Goal: Task Accomplishment & Management: Manage account settings

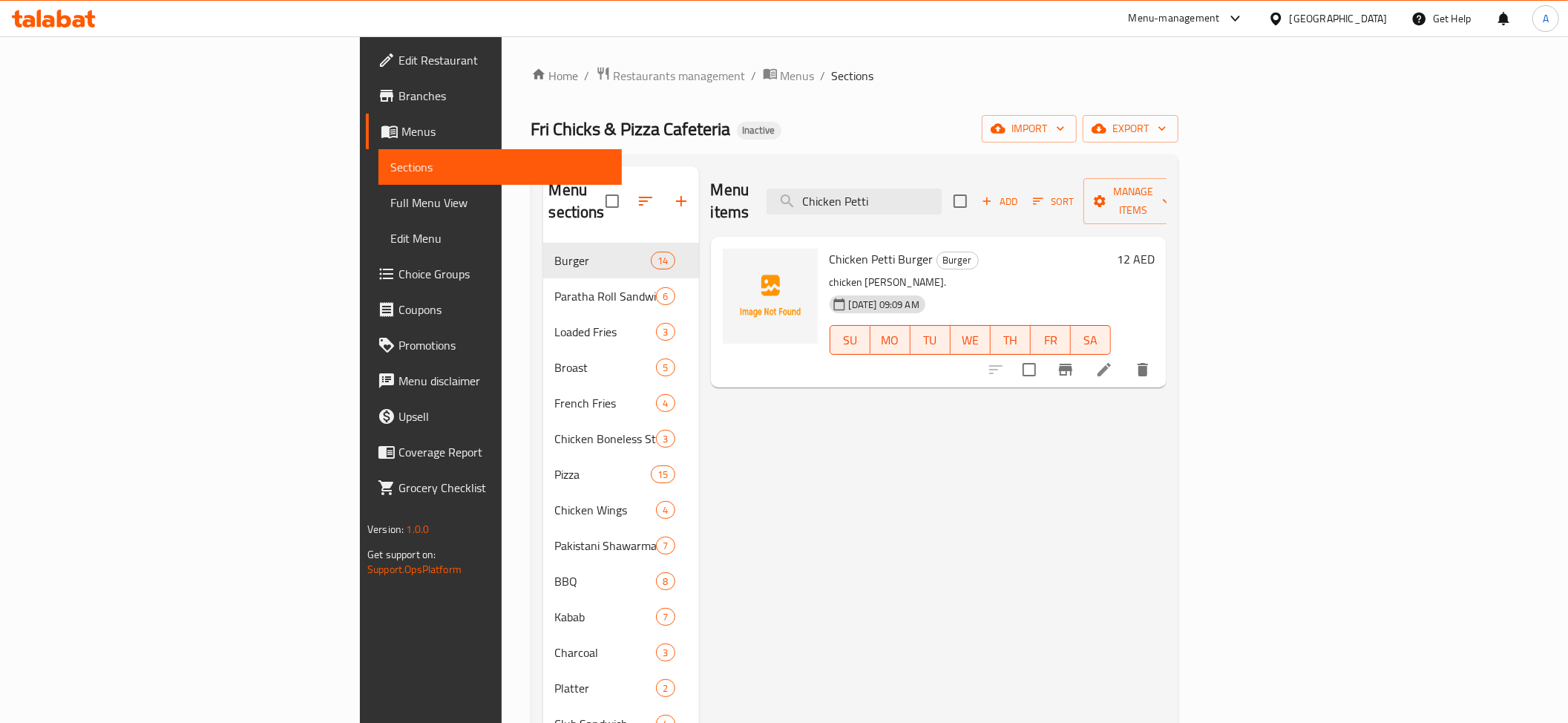
click at [847, 273] on p "chicken [PERSON_NAME]." at bounding box center [970, 282] width 281 height 19
click at [830, 273] on p "chicken [PERSON_NAME]." at bounding box center [970, 282] width 281 height 19
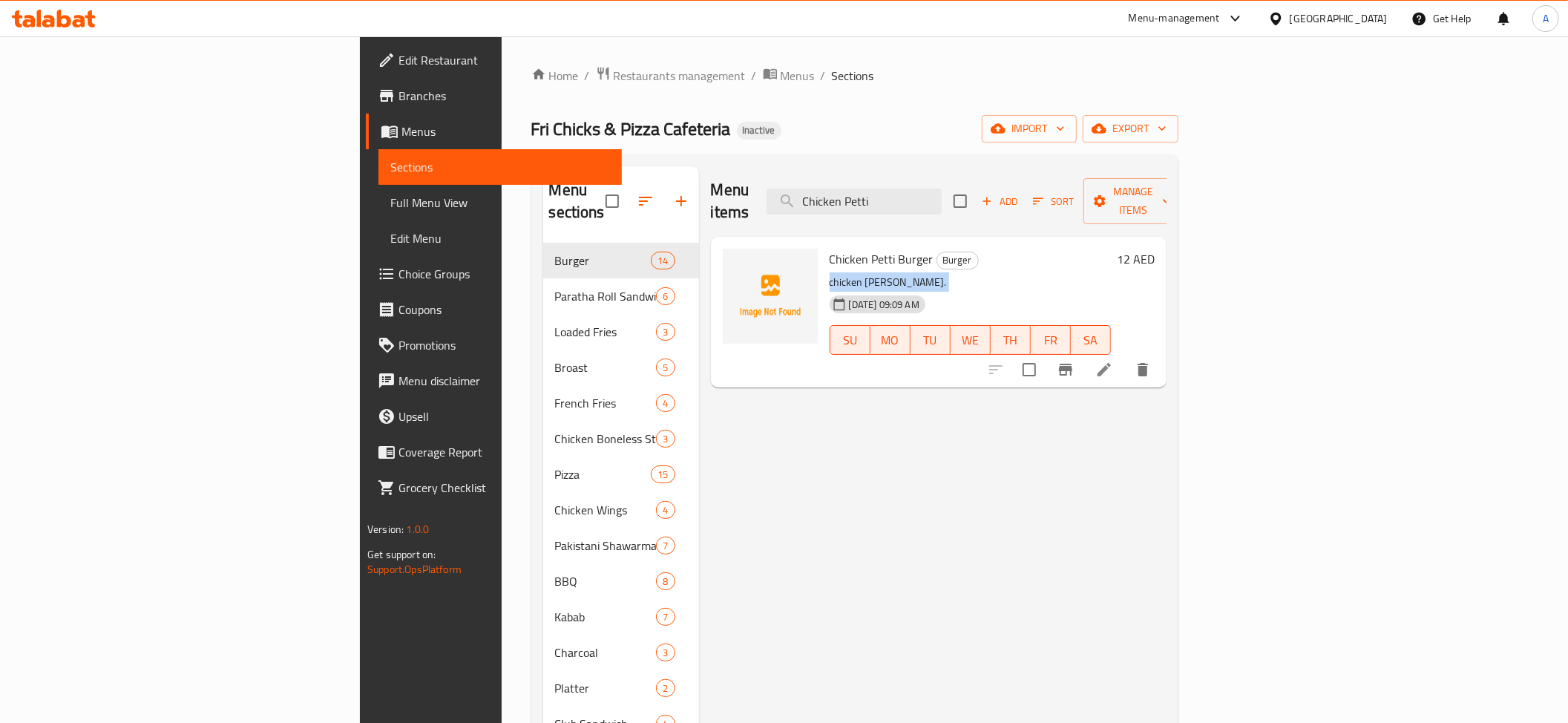
click at [830, 273] on p "chicken [PERSON_NAME]." at bounding box center [970, 282] width 281 height 19
click at [941, 202] on input "Chicken Petti" at bounding box center [855, 201] width 175 height 26
paste input "Special Cheese"
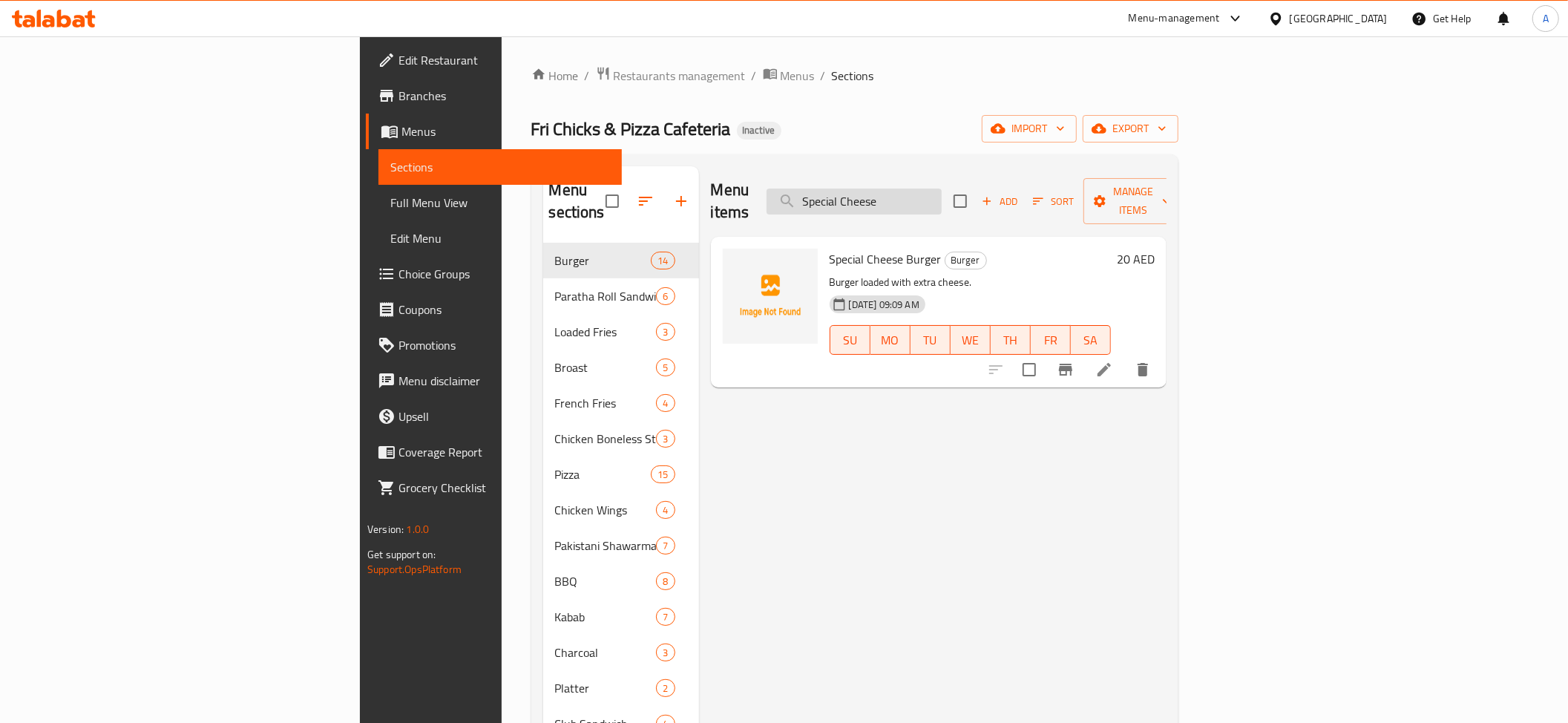
click at [941, 189] on input "Special Cheese" at bounding box center [855, 201] width 175 height 26
paste input "CHEESE LOVER PIZZA"
click at [941, 189] on input "CHEESE LOVER PIZZA" at bounding box center [855, 201] width 175 height 26
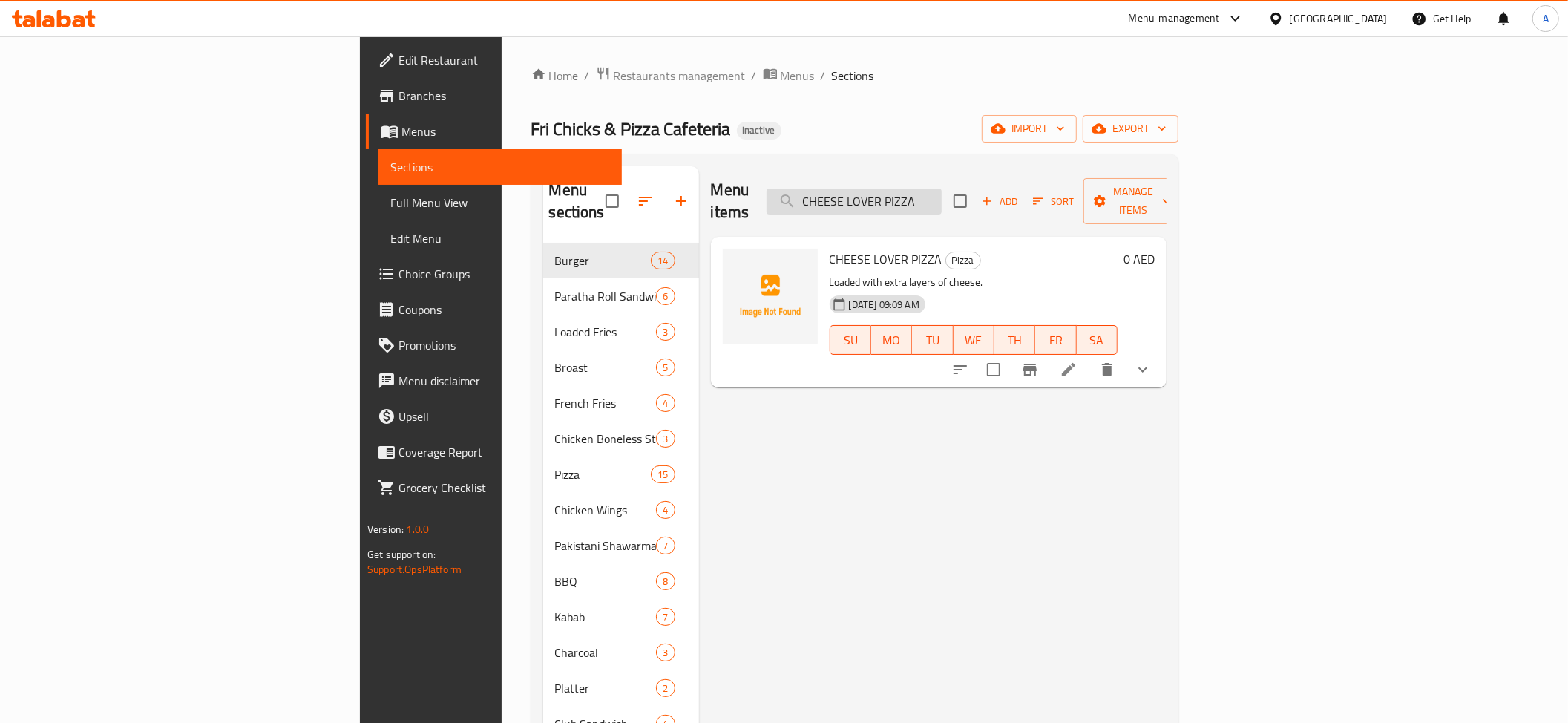
click at [941, 189] on input "CHEESE LOVER PIZZA" at bounding box center [855, 201] width 175 height 26
paste input "MIX CHICKEN"
click at [941, 202] on input "MIX CHICKEN PIZZA" at bounding box center [855, 201] width 175 height 26
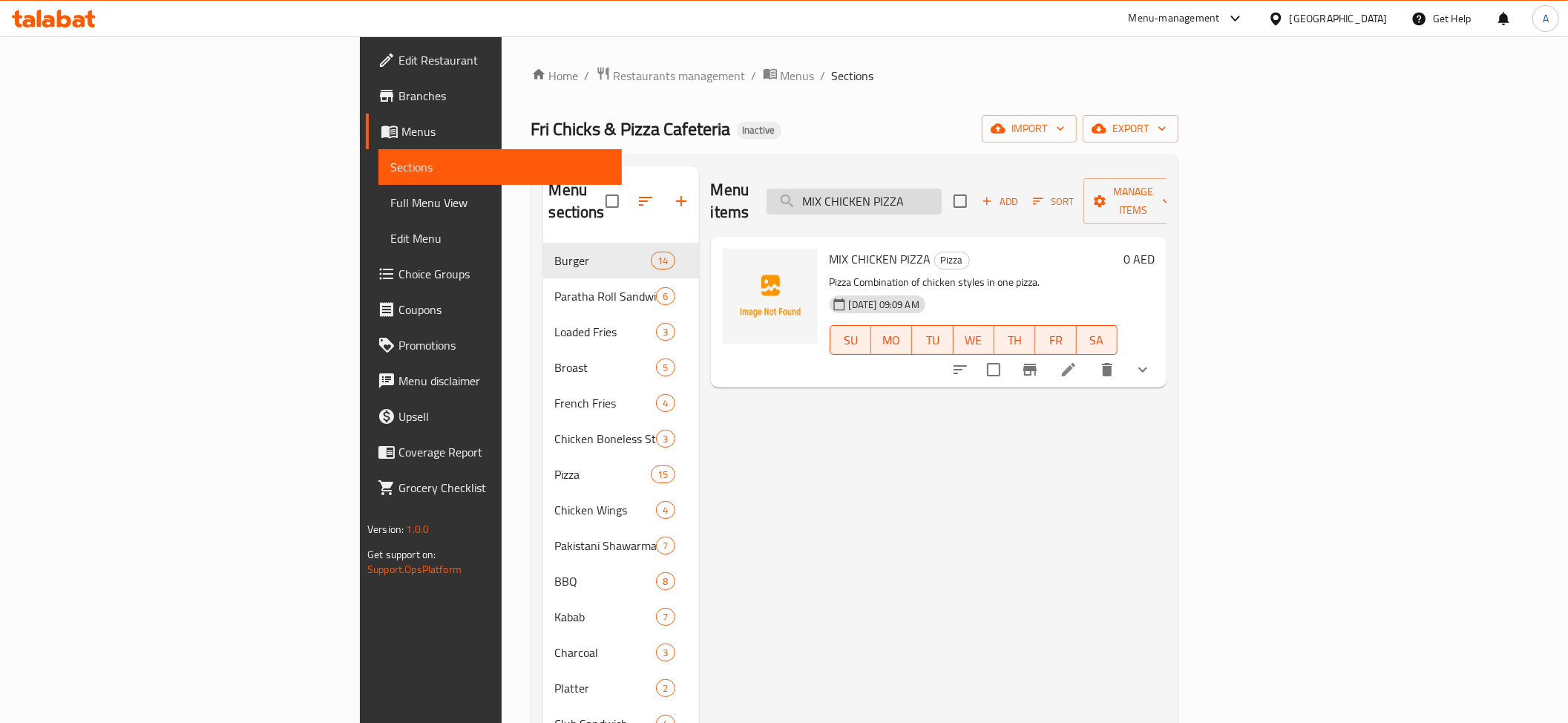
click at [941, 202] on input "MIX CHICKEN PIZZA" at bounding box center [855, 201] width 175 height 26
paste input "CHOCOLATE ROLL"
click at [941, 199] on input "CHOCOLATE ROLL" at bounding box center [855, 201] width 175 height 26
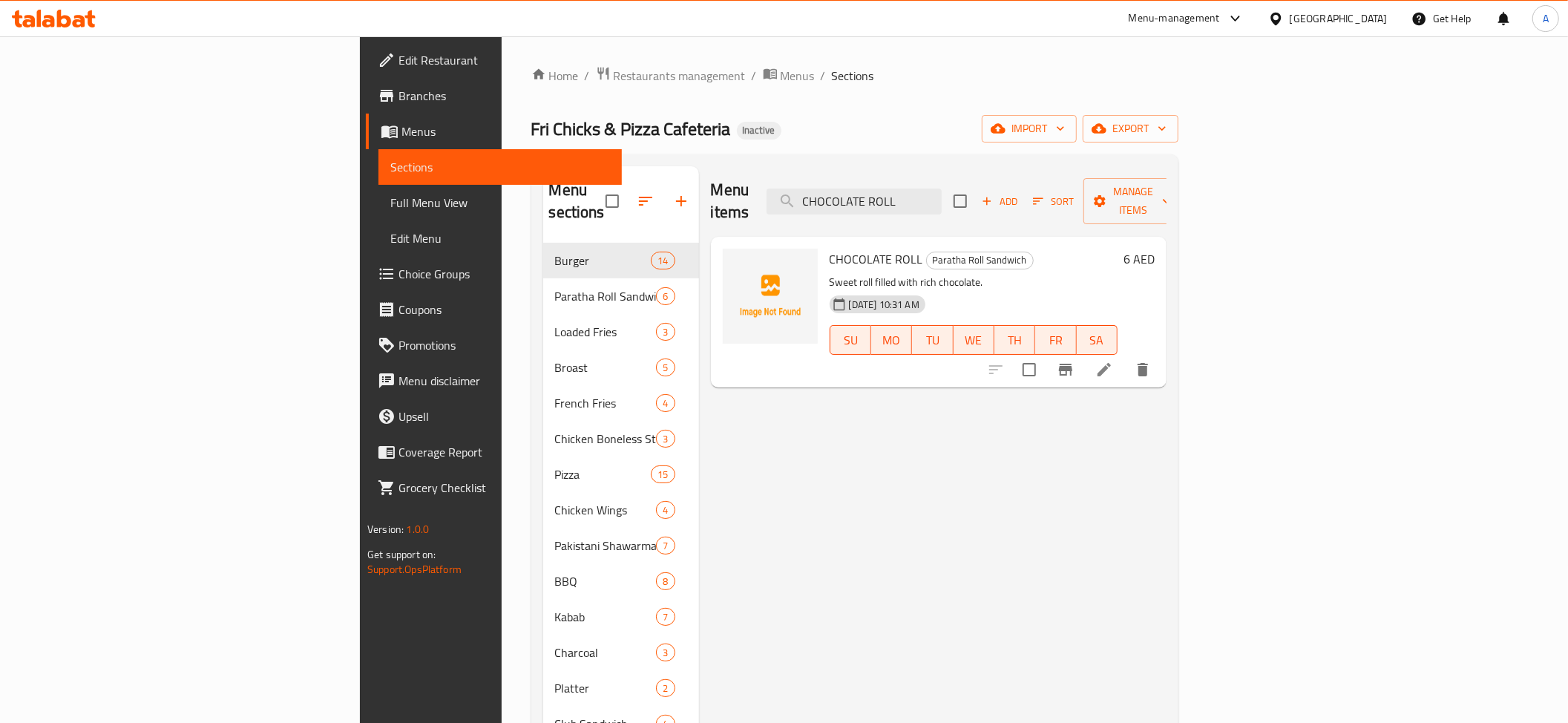
paste input "lassic Club Sandwich"
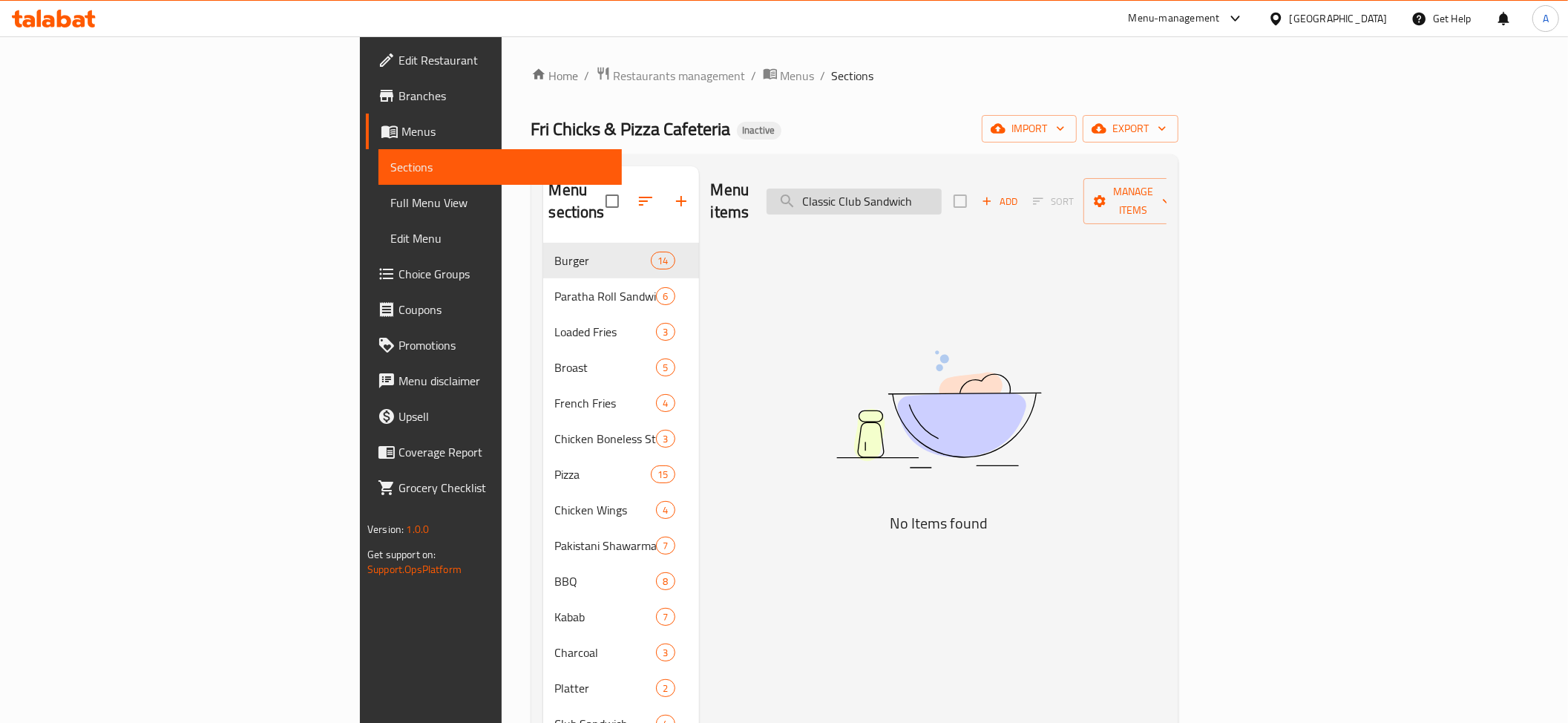
drag, startPoint x: 1057, startPoint y: 194, endPoint x: 1044, endPoint y: 184, distance: 16.4
click at [941, 189] on input "Classic Club Sandwich" at bounding box center [855, 201] width 175 height 26
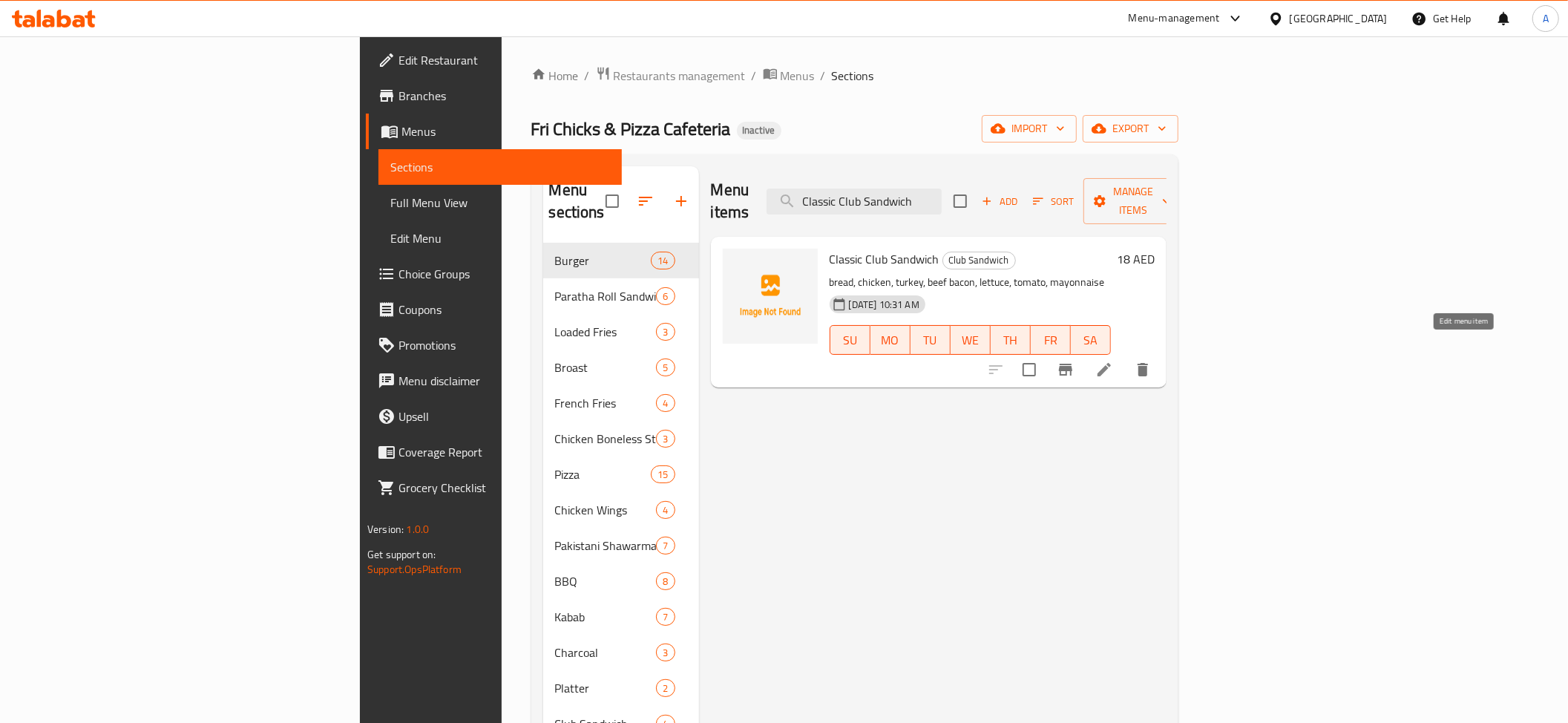
type input "Classic Club Sandwich"
click at [1179, 141] on button "export" at bounding box center [1130, 128] width 95 height 27
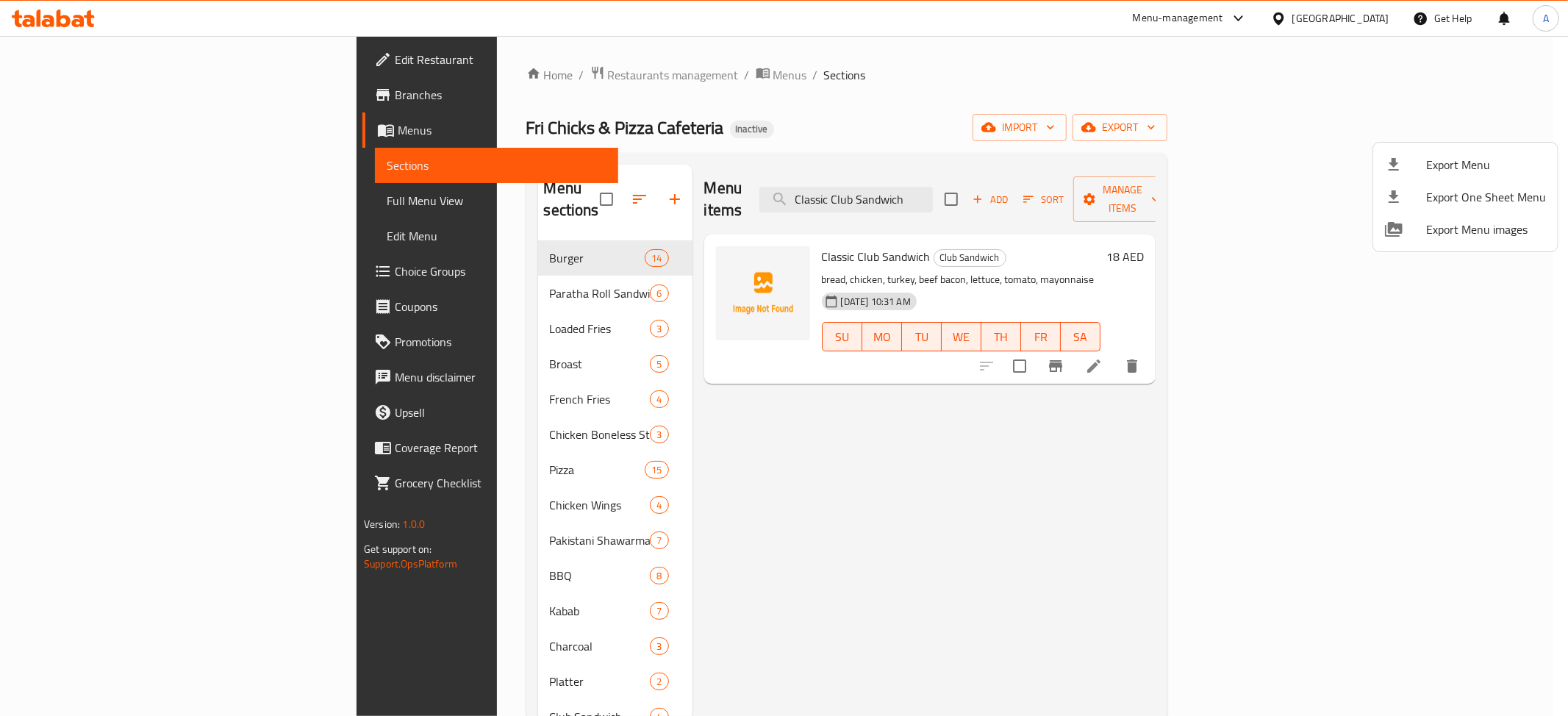
click at [1413, 157] on div at bounding box center [1406, 164] width 41 height 18
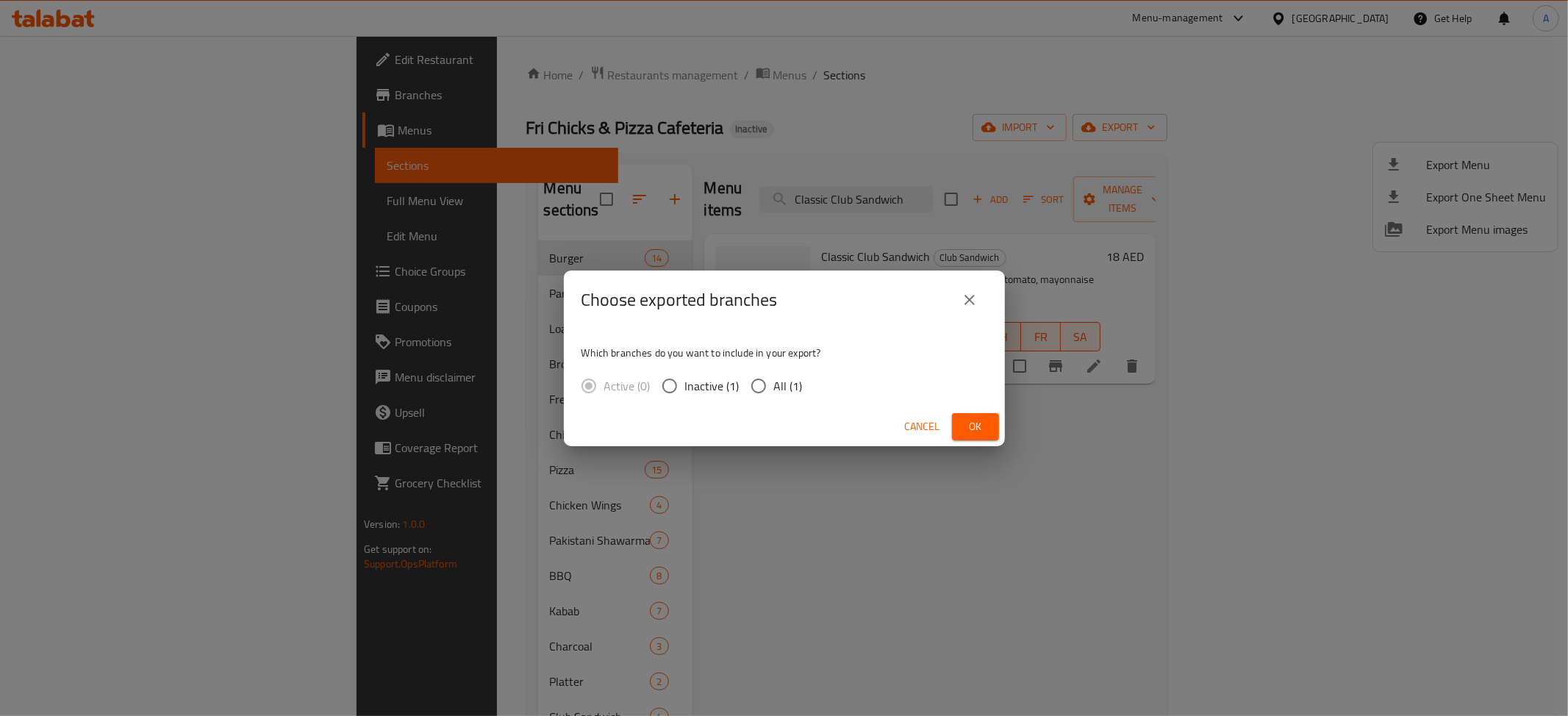
click at [786, 385] on span "All (1)" at bounding box center [788, 386] width 28 height 18
click at [774, 385] on input "All (1)" at bounding box center [759, 386] width 31 height 31
radio input "true"
click at [983, 412] on div "Cancel Ok" at bounding box center [784, 426] width 441 height 39
click at [984, 430] on span "Ok" at bounding box center [976, 427] width 24 height 18
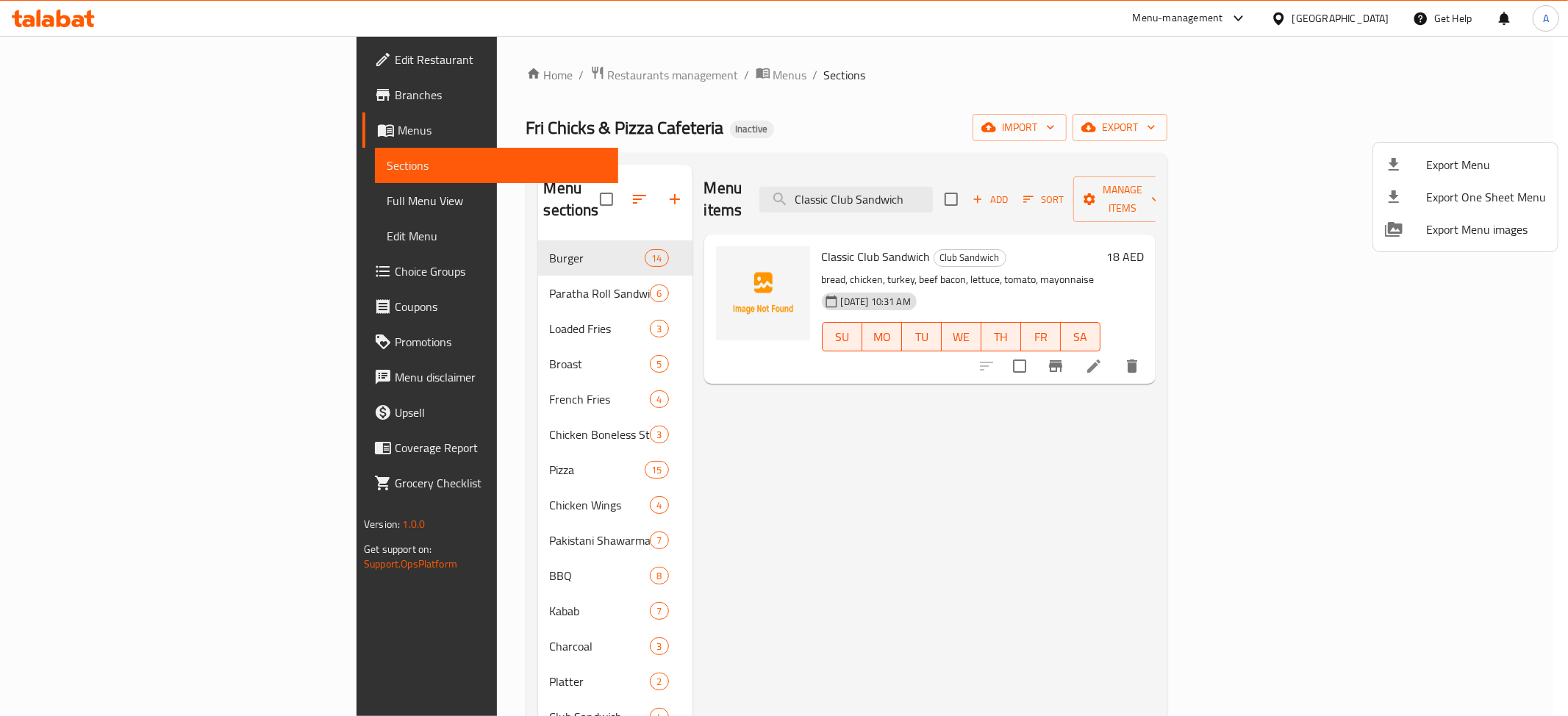
click at [1228, 136] on div at bounding box center [784, 358] width 1568 height 716
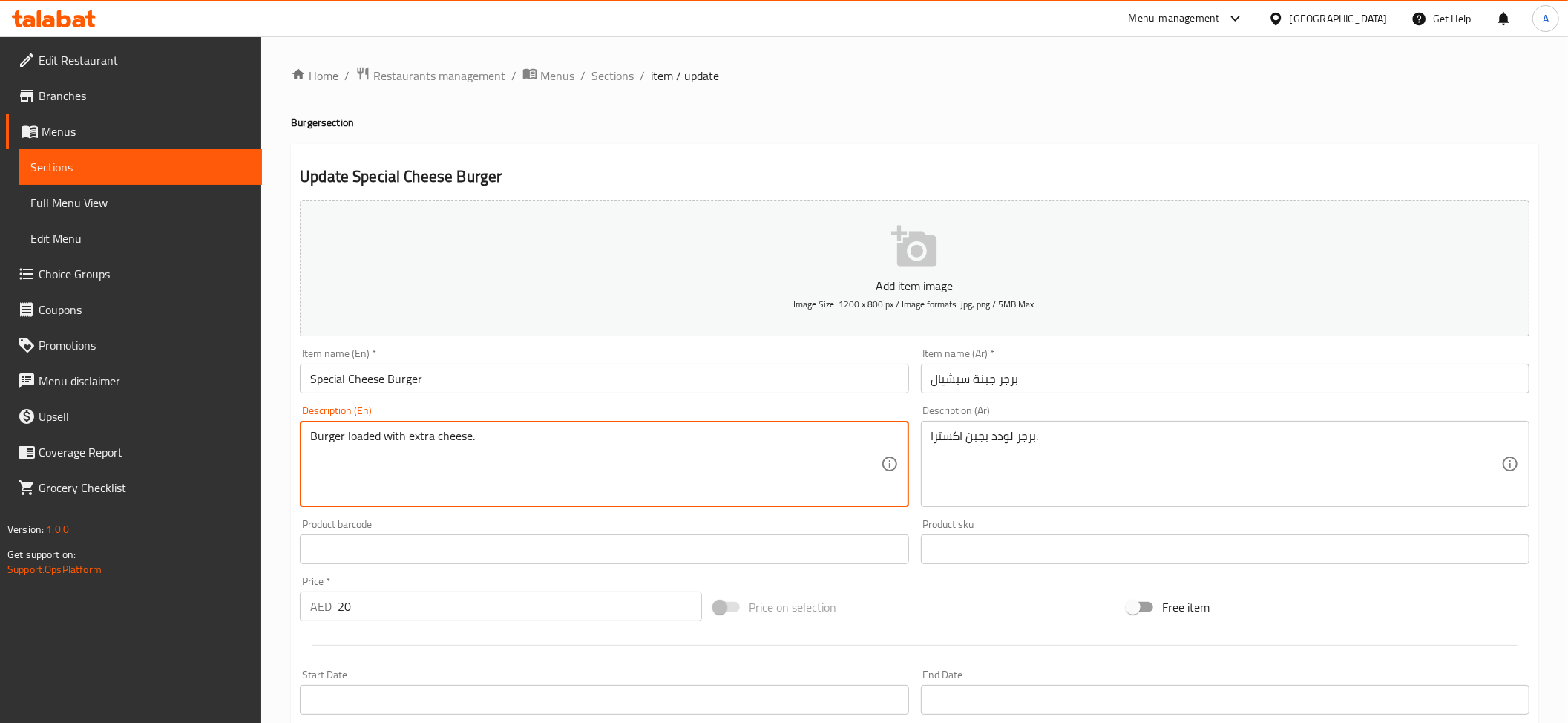
click at [453, 455] on textarea "Burger loaded with extra cheese." at bounding box center [595, 464] width 570 height 71
drag, startPoint x: 453, startPoint y: 455, endPoint x: 485, endPoint y: 458, distance: 32.1
click at [453, 455] on textarea "Burger loaded with extra cheese." at bounding box center [595, 464] width 570 height 71
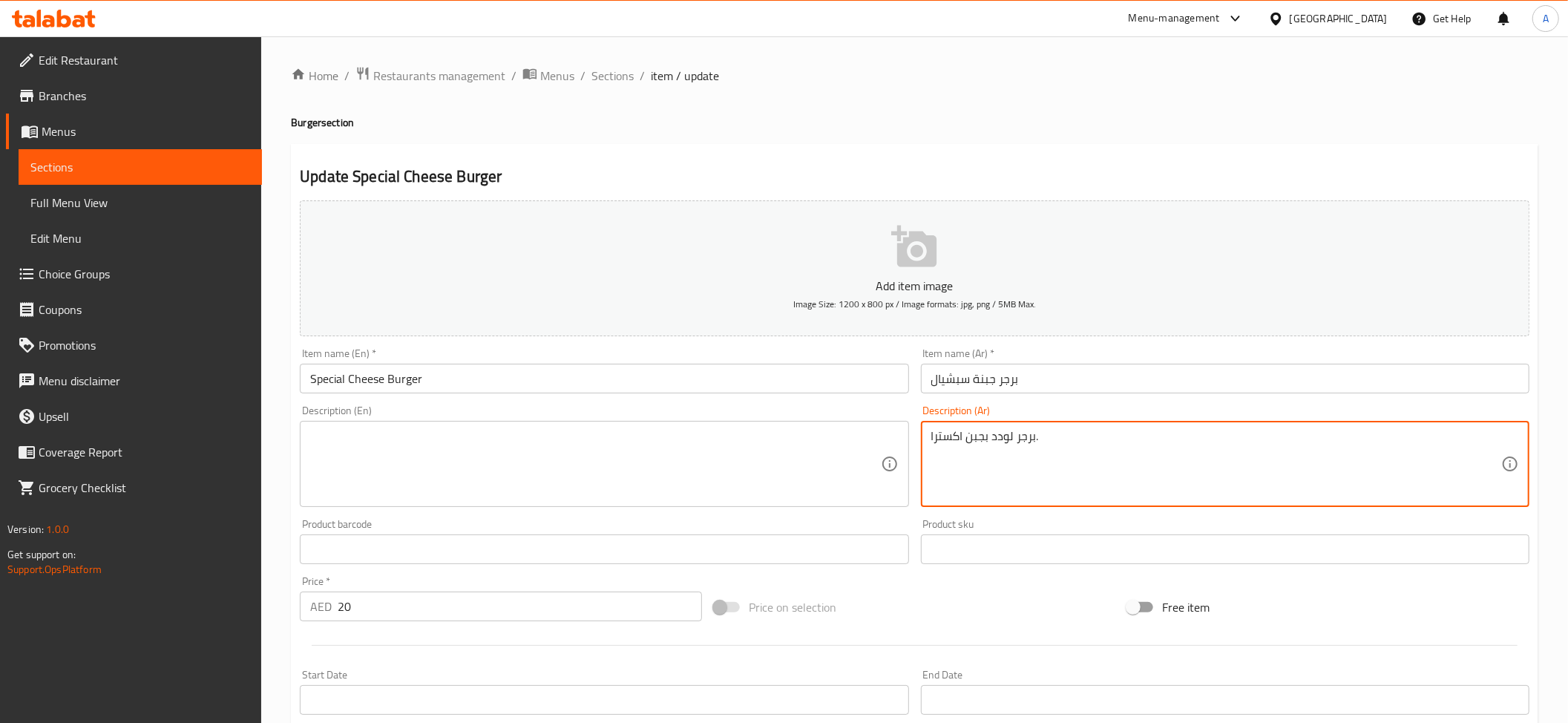
click at [1198, 476] on textarea "برجر لودد بجبن اكسترا." at bounding box center [1216, 464] width 570 height 71
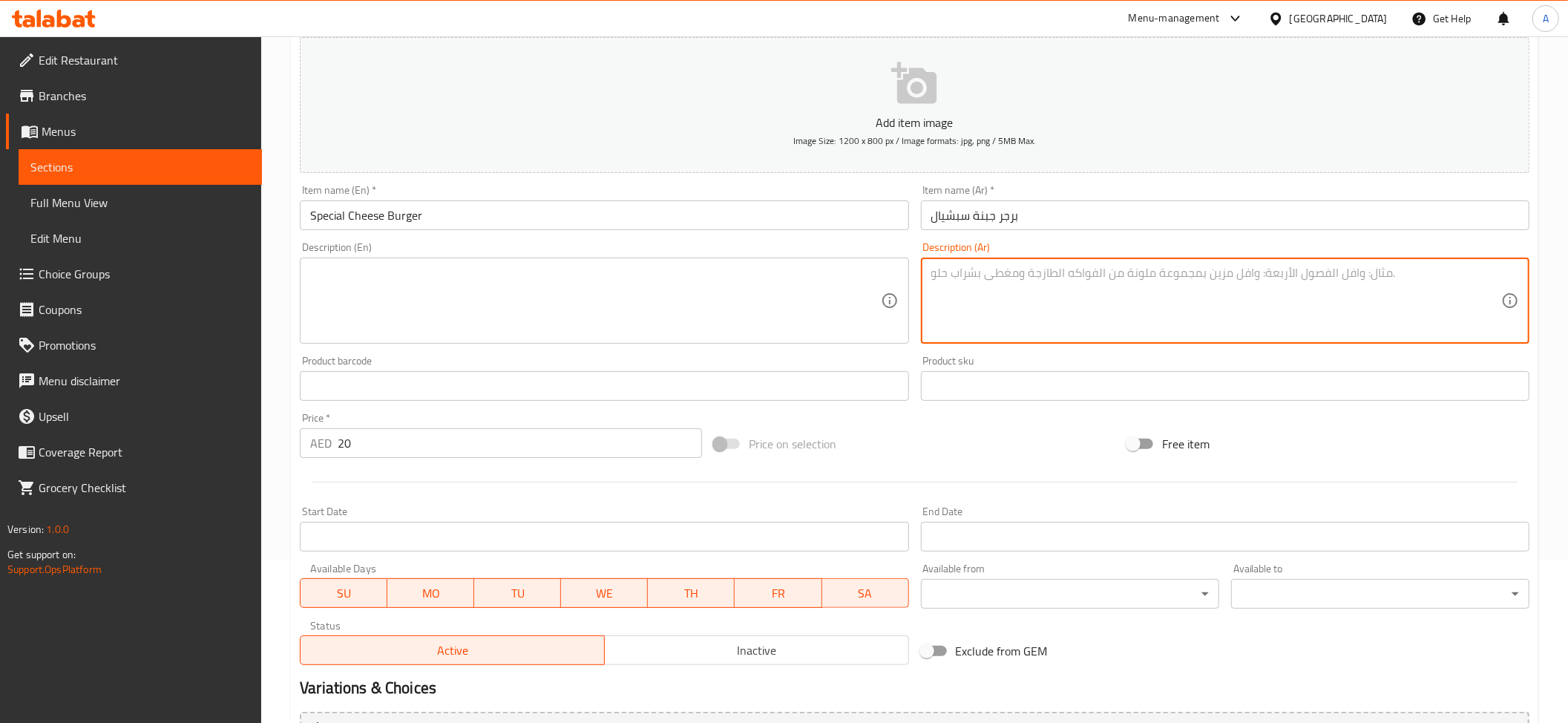
scroll to position [324, 0]
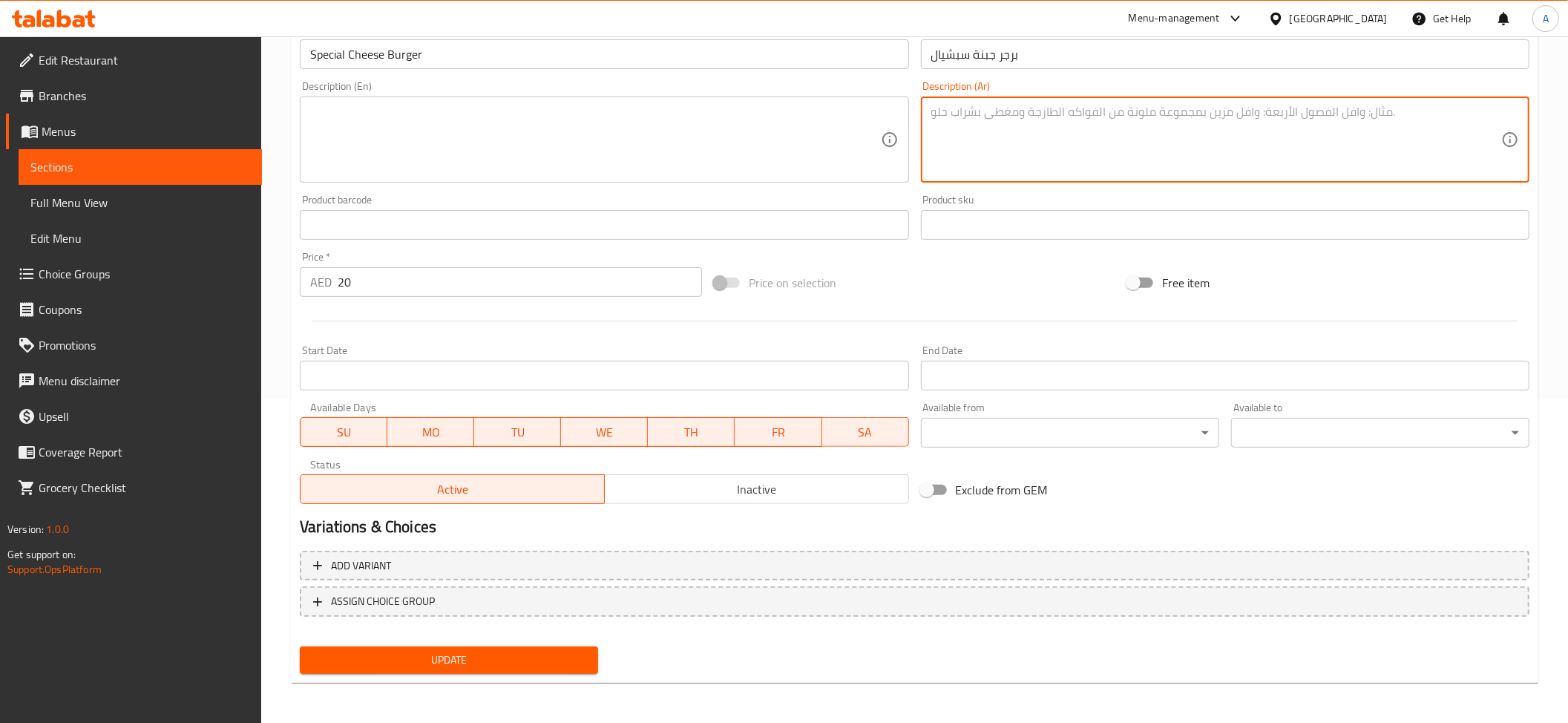
click at [475, 648] on button "Update" at bounding box center [449, 660] width 299 height 27
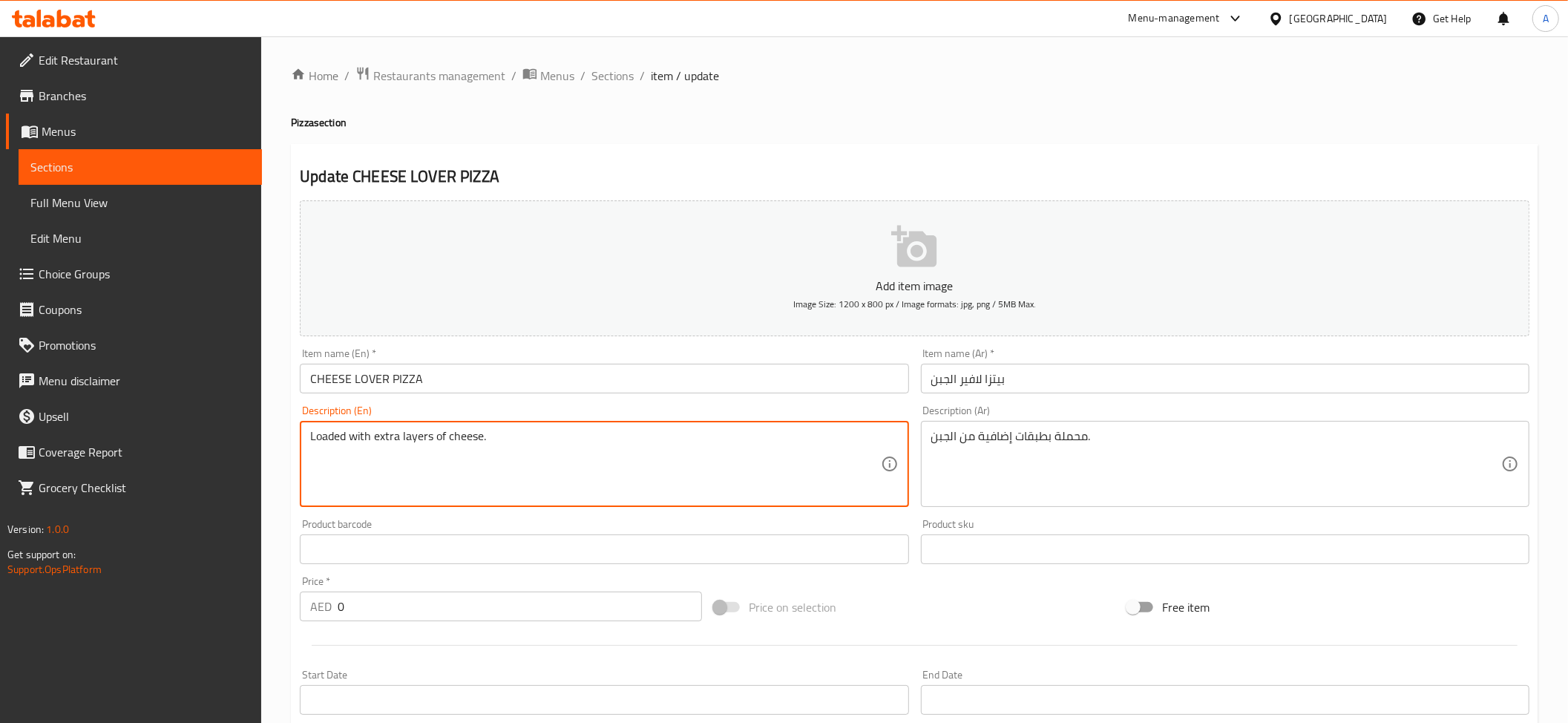
click at [661, 471] on textarea "Loaded with extra layers of cheese." at bounding box center [595, 464] width 570 height 71
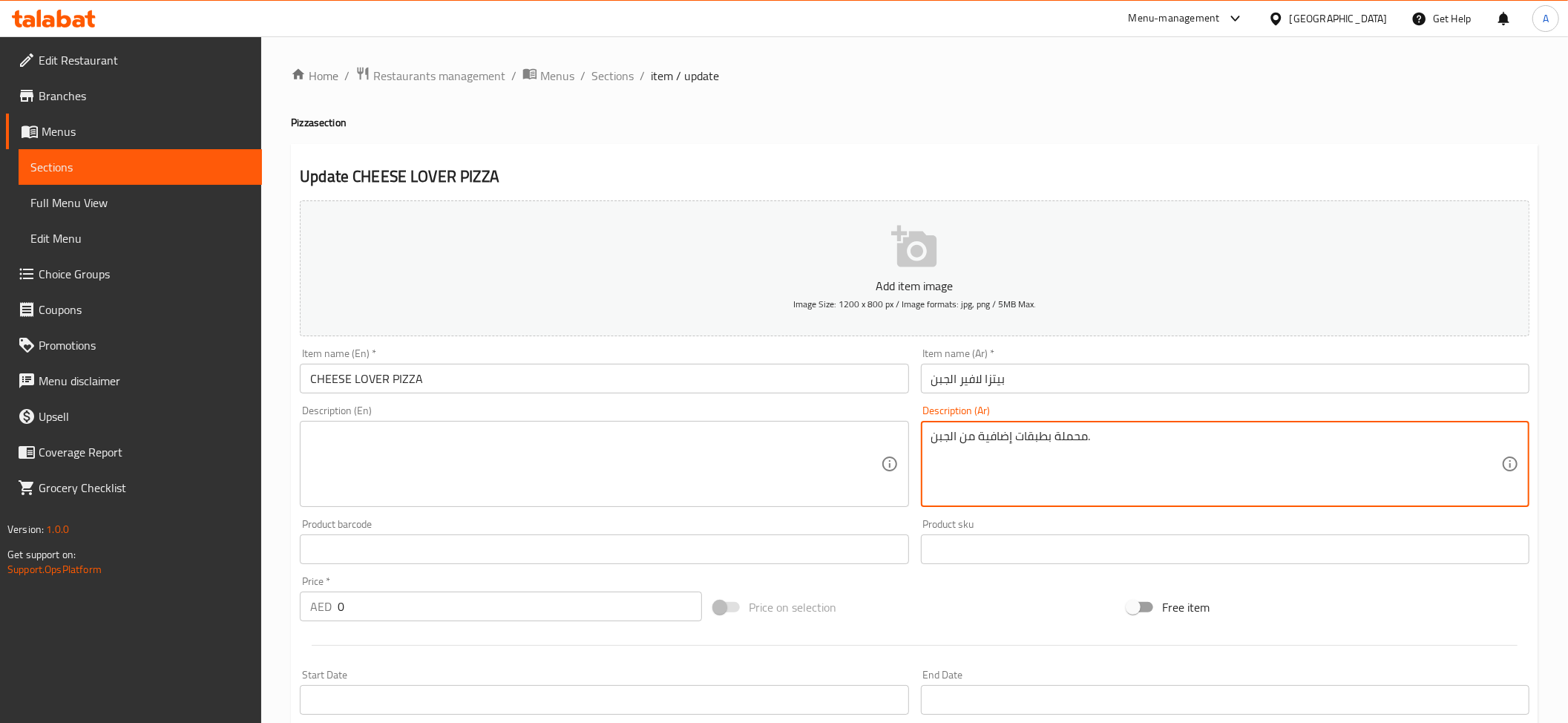
click at [1016, 458] on textarea "محملة بطبقات إضافية من الجبن." at bounding box center [1216, 464] width 570 height 71
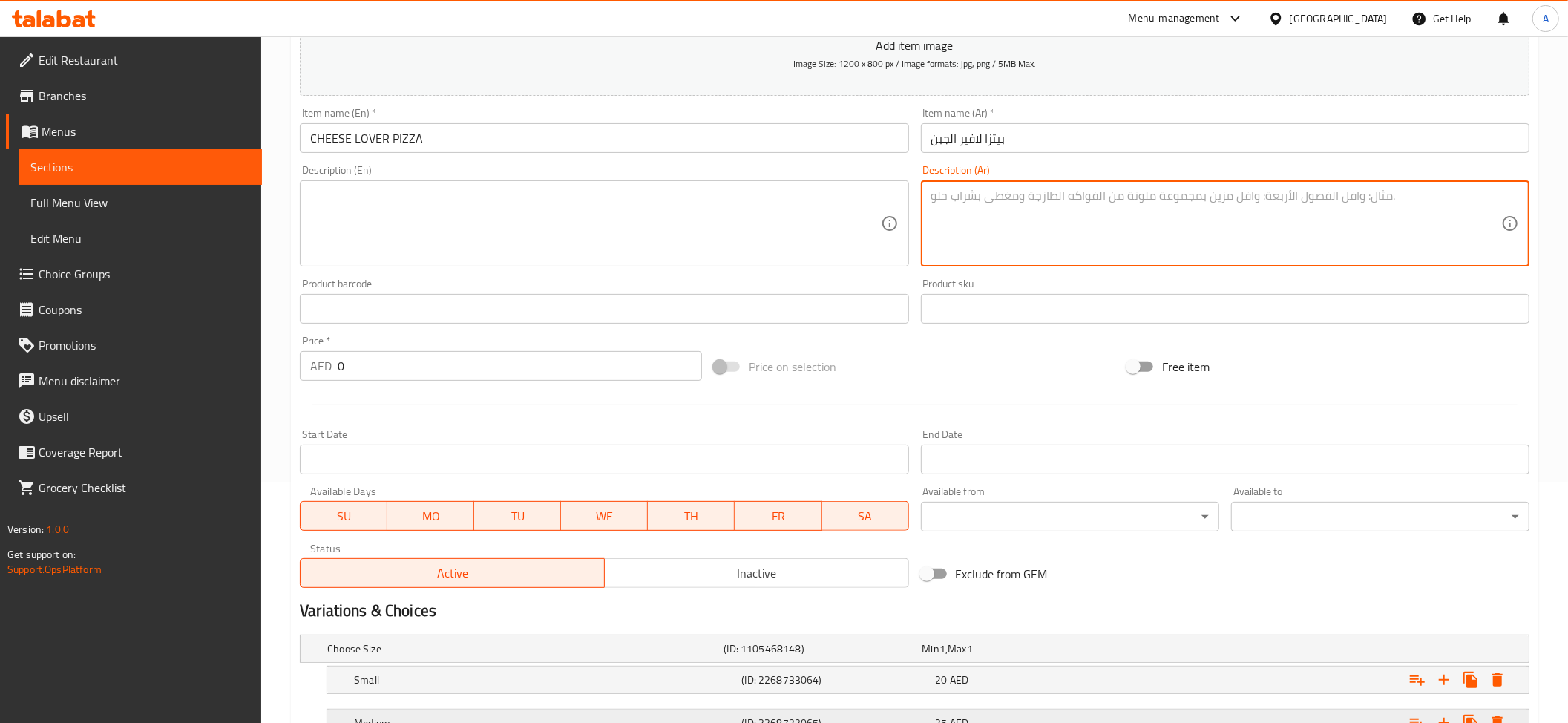
scroll to position [338, 0]
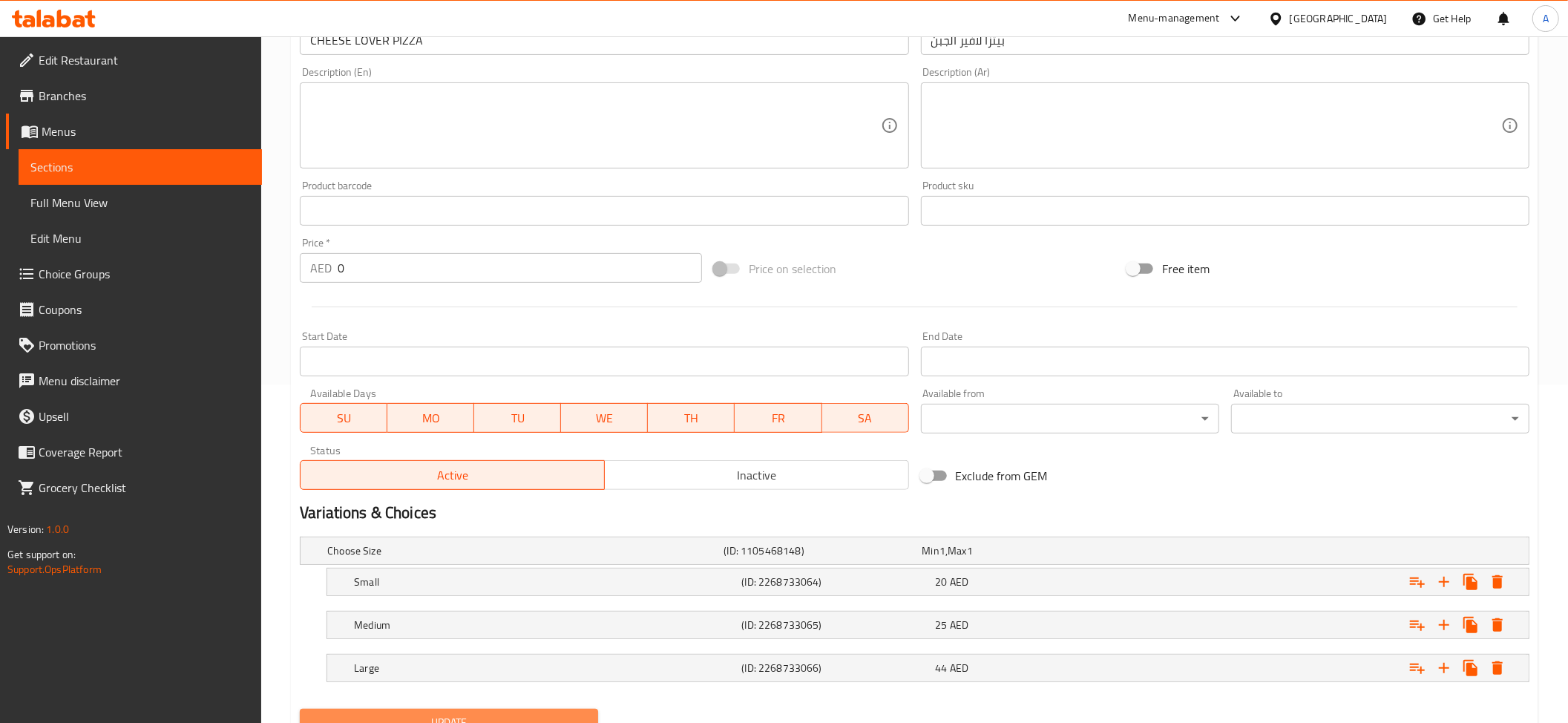
click at [521, 719] on span "Update" at bounding box center [449, 723] width 275 height 19
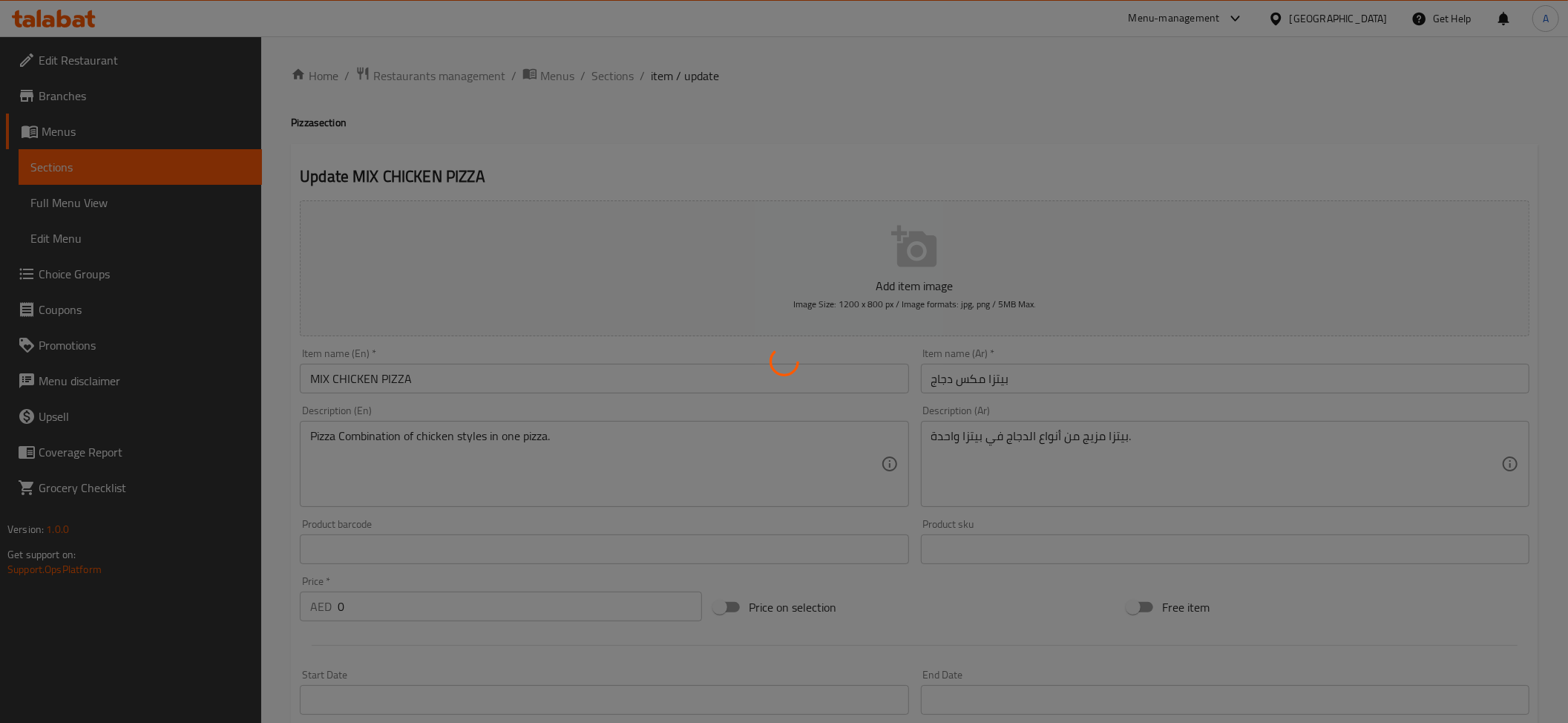
click at [696, 440] on div at bounding box center [784, 362] width 1568 height 723
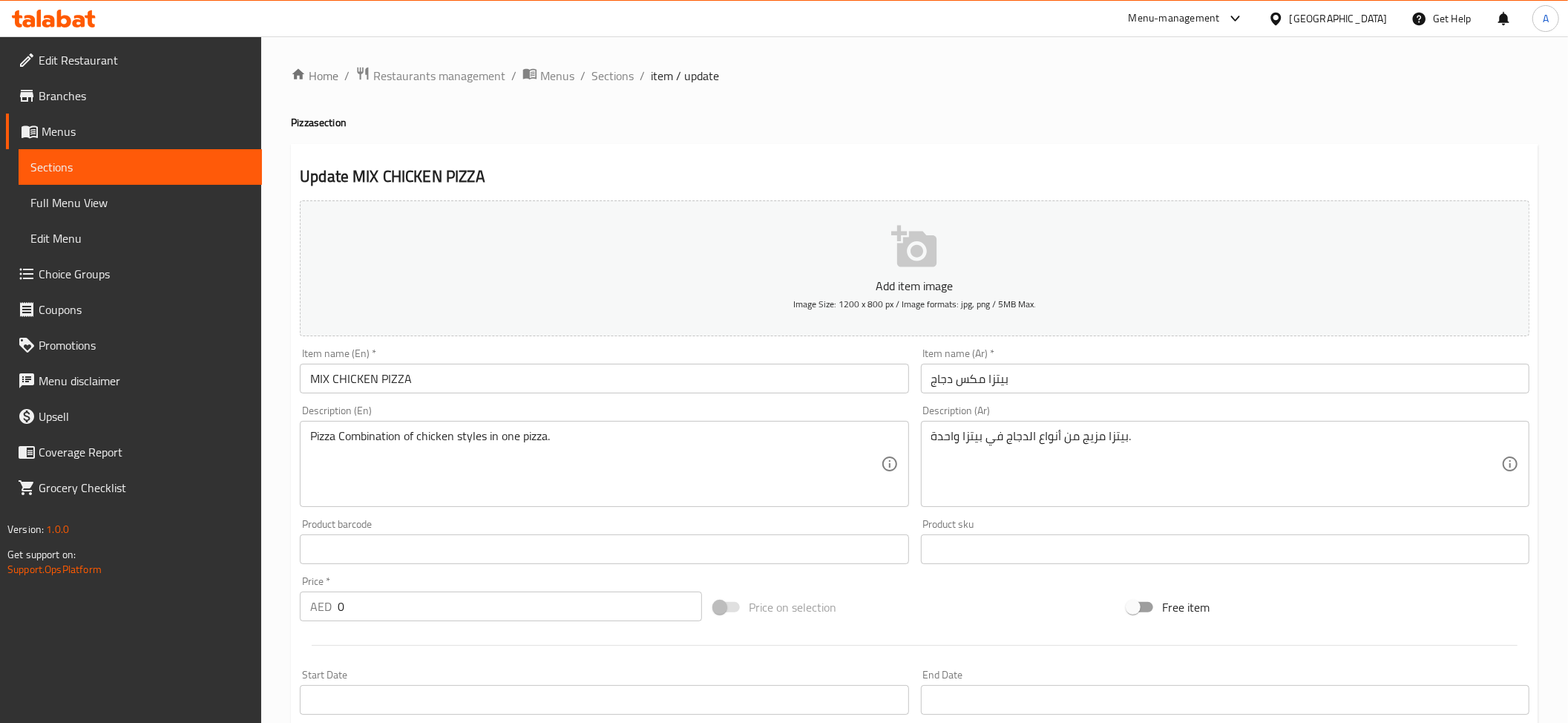
click at [696, 440] on div "Home / Restaurants management / Menus / Sections / item / update Pizza section …" at bounding box center [914, 580] width 1248 height 1029
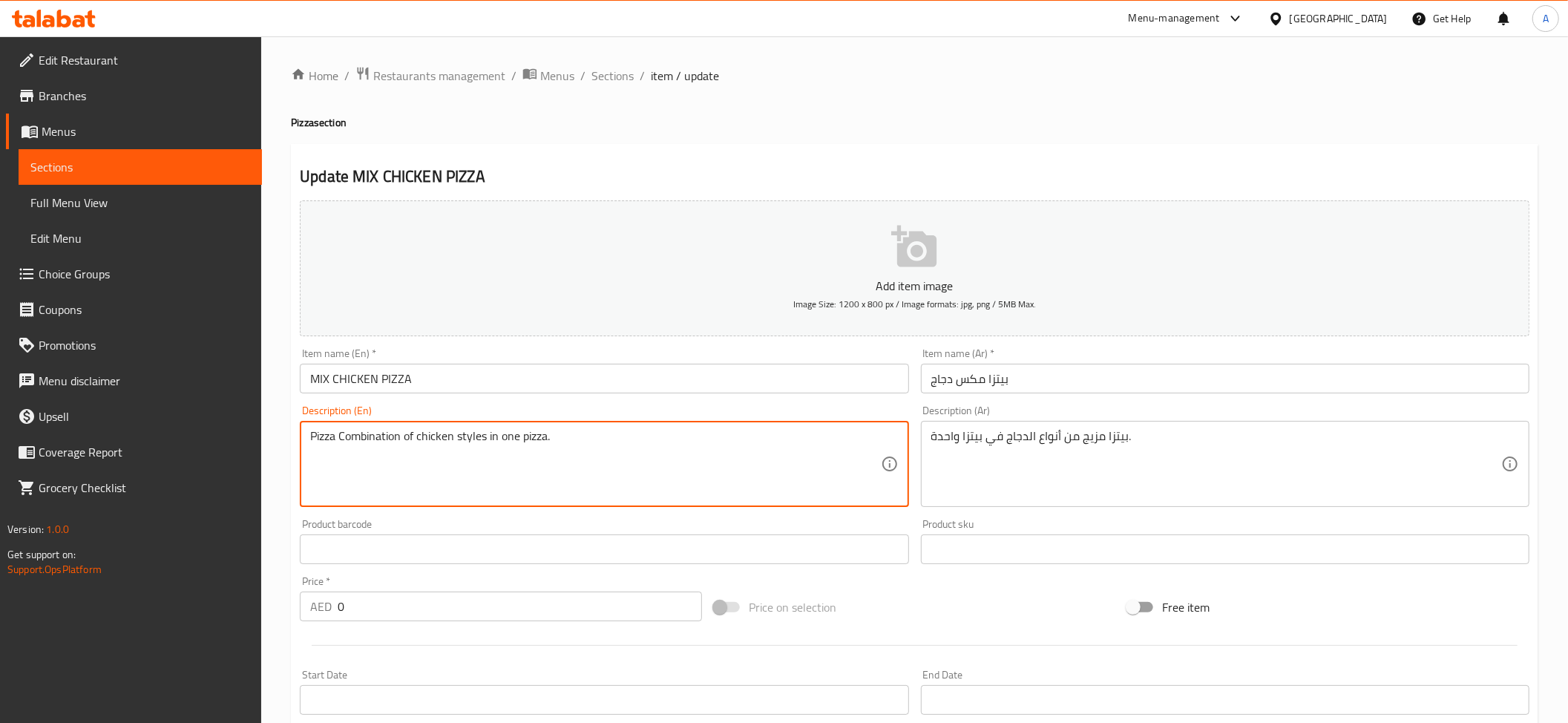
click at [716, 460] on textarea "Pizza Combination of chicken styles in one pizza." at bounding box center [595, 464] width 570 height 71
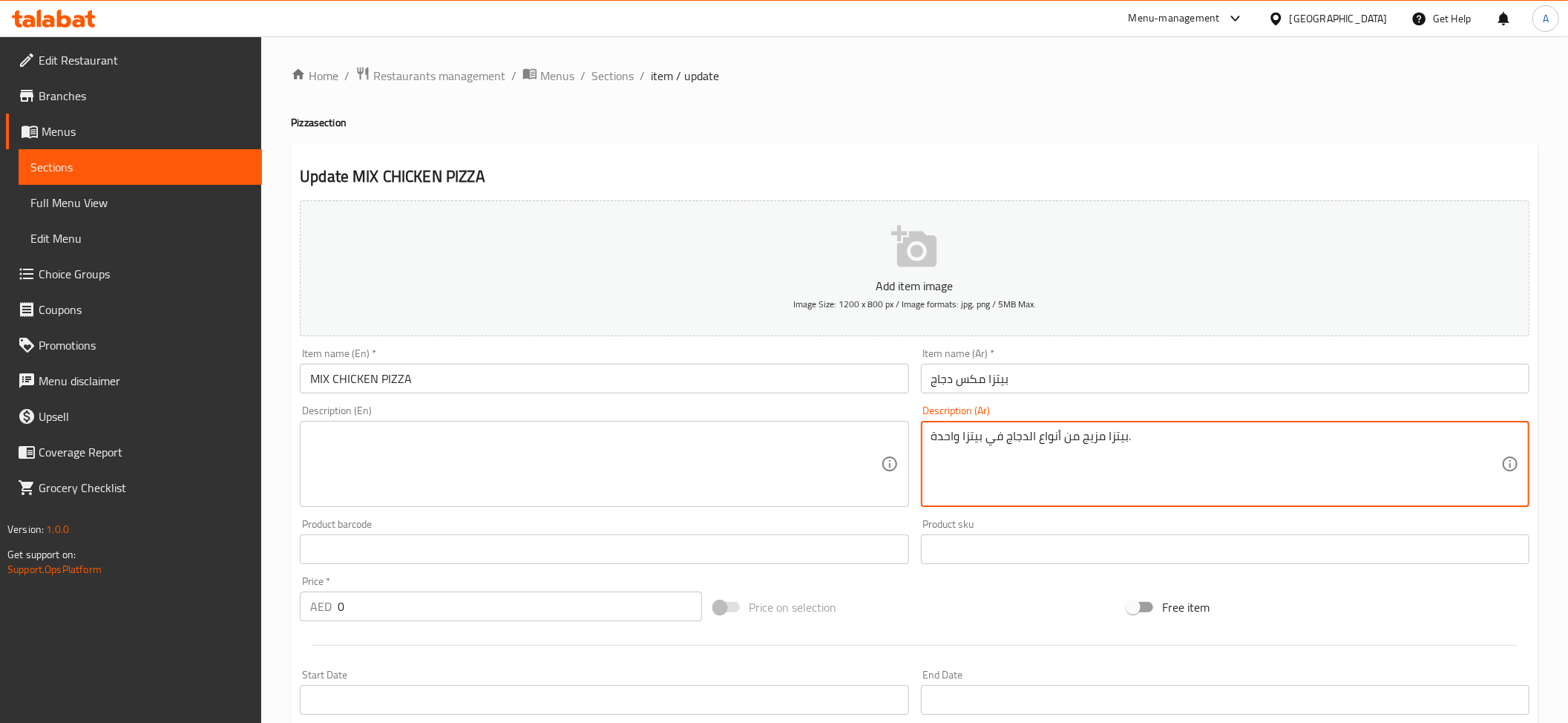
click at [996, 468] on textarea "بيتزا مزيج من أنواع الدجاج في بيتزا واحدة." at bounding box center [1216, 464] width 570 height 71
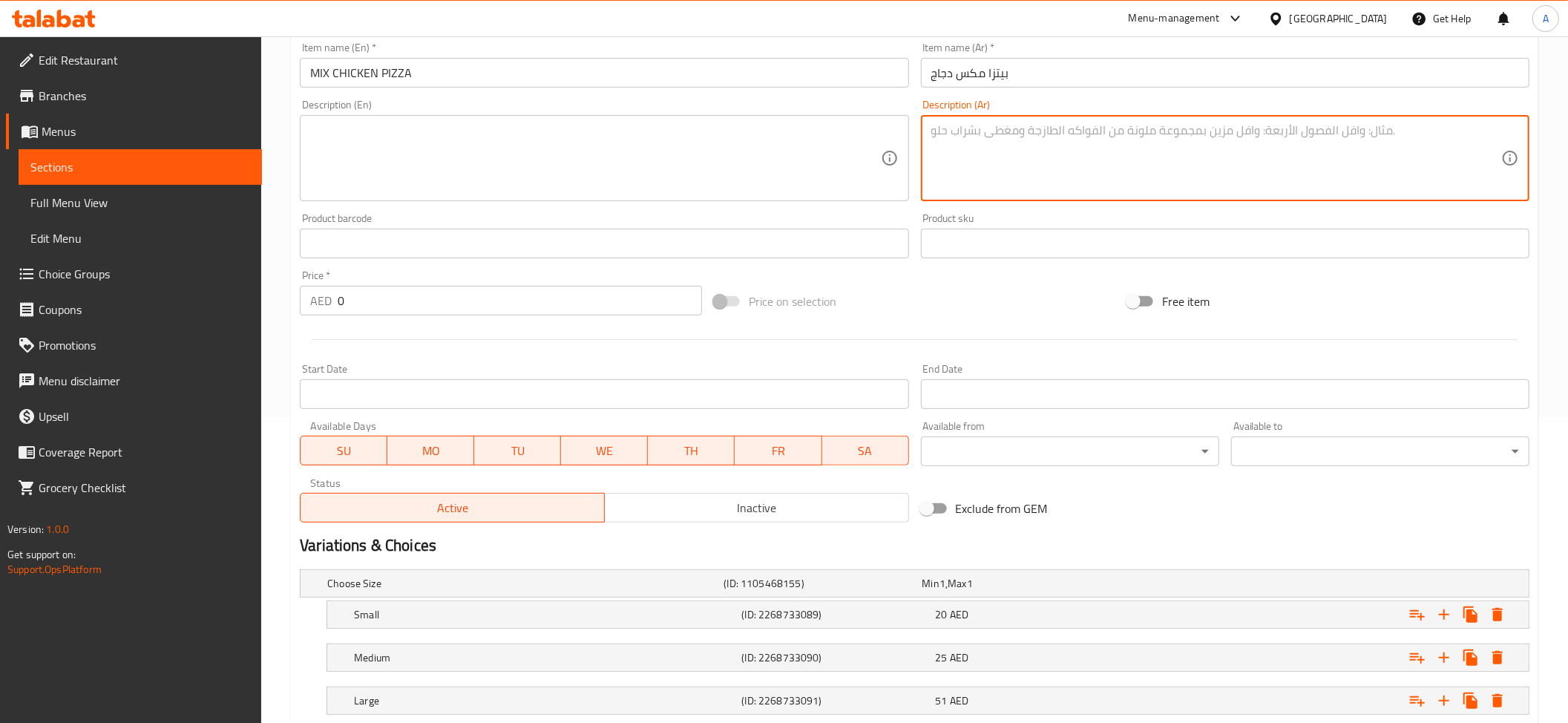
scroll to position [405, 0]
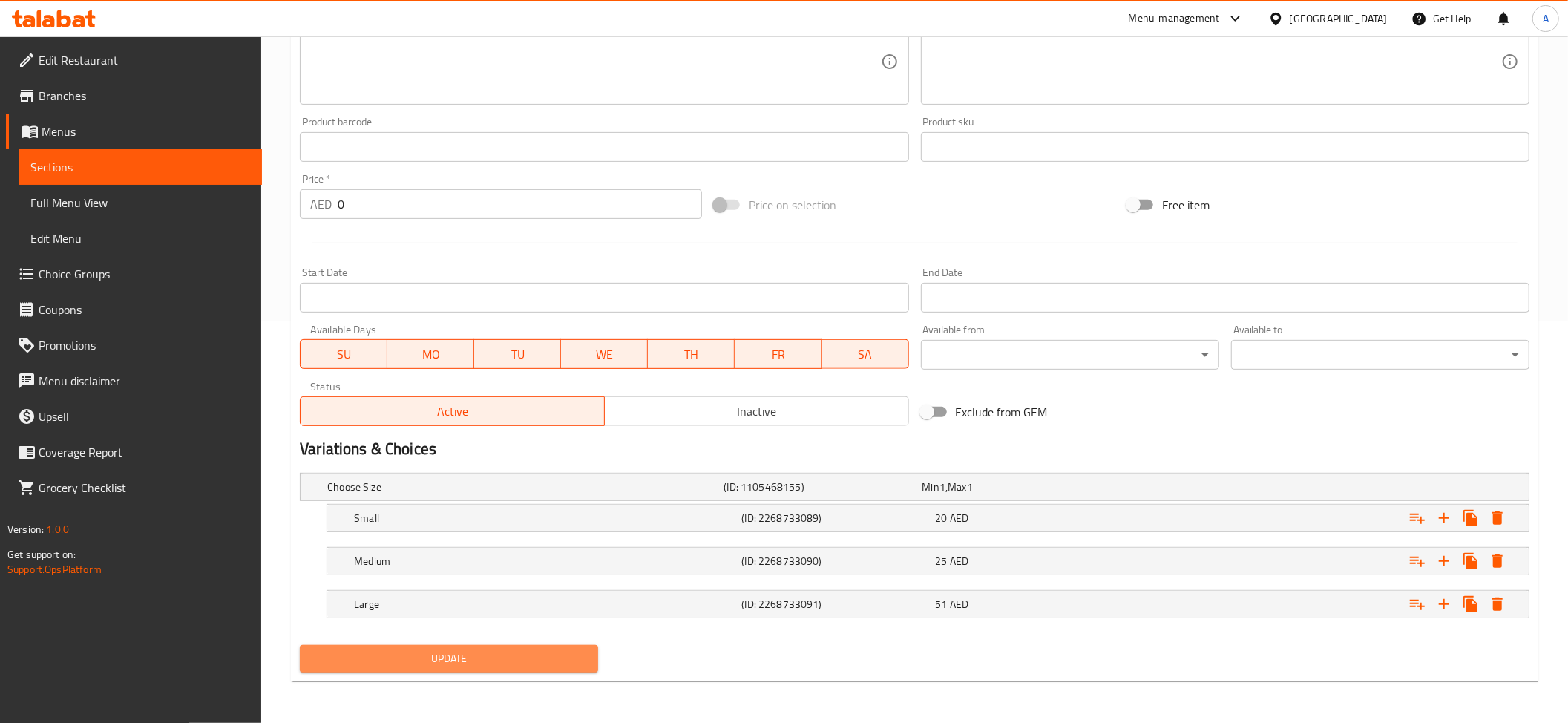
click at [467, 665] on span "Update" at bounding box center [449, 659] width 275 height 19
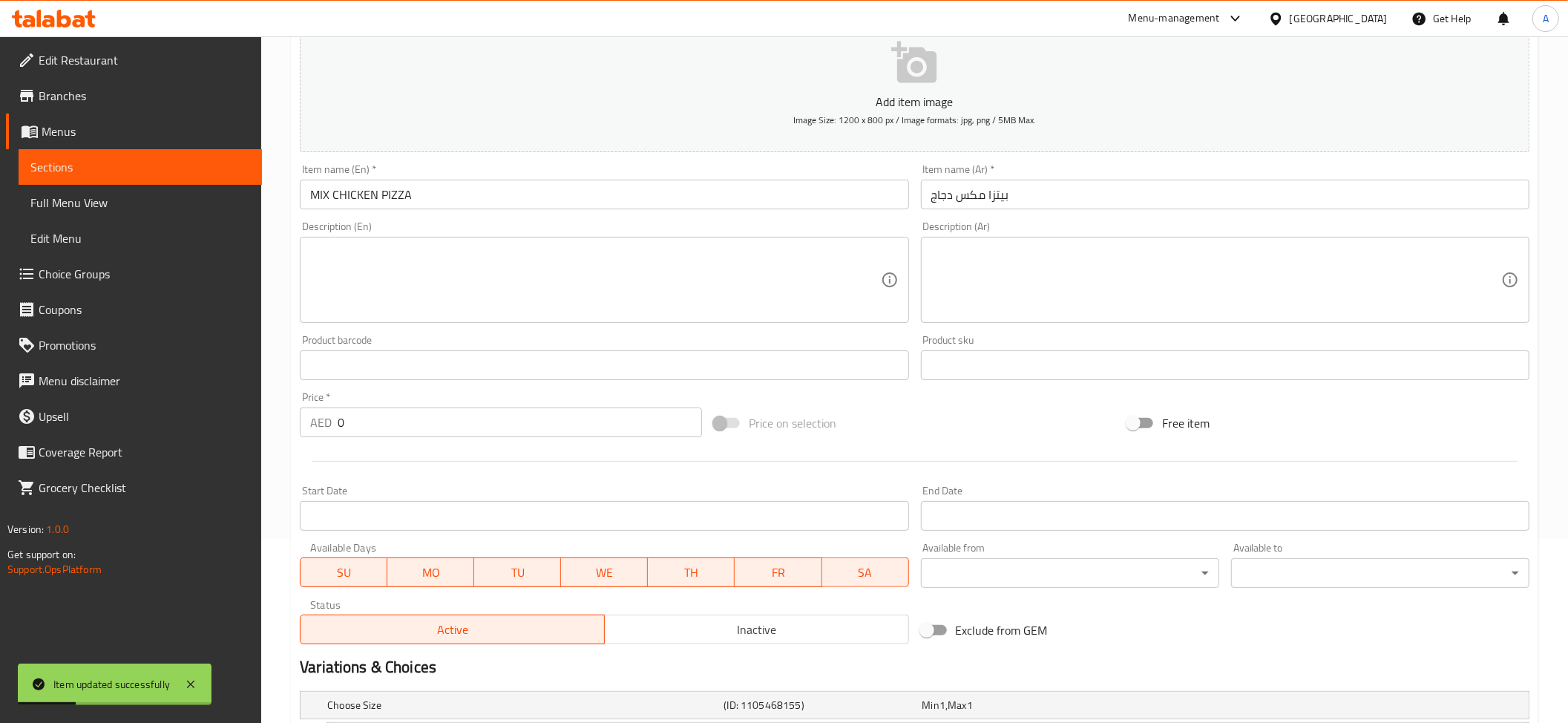
scroll to position [125, 0]
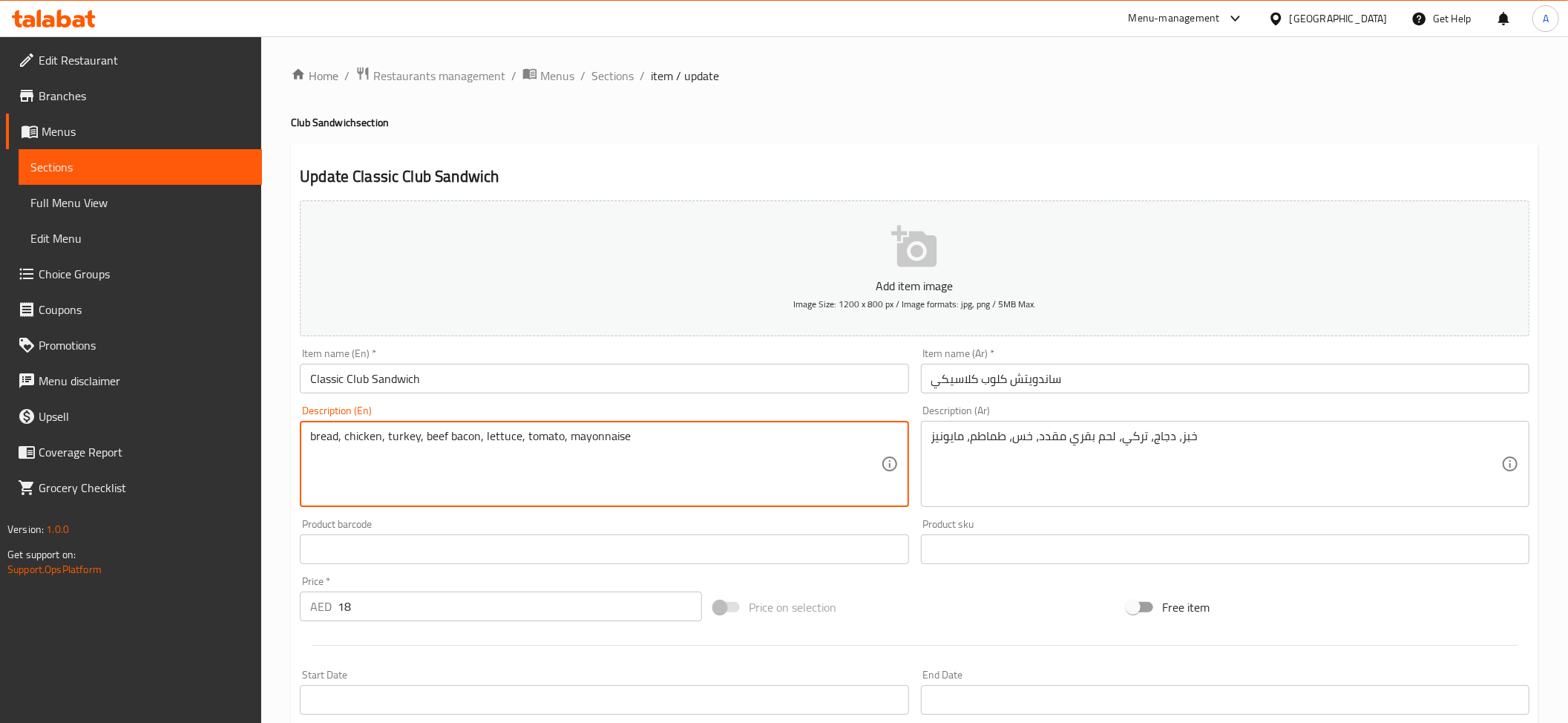
click at [599, 455] on textarea "bread, chicken, turkey, beef bacon, lettuce, tomato, mayonnaise" at bounding box center [595, 464] width 570 height 71
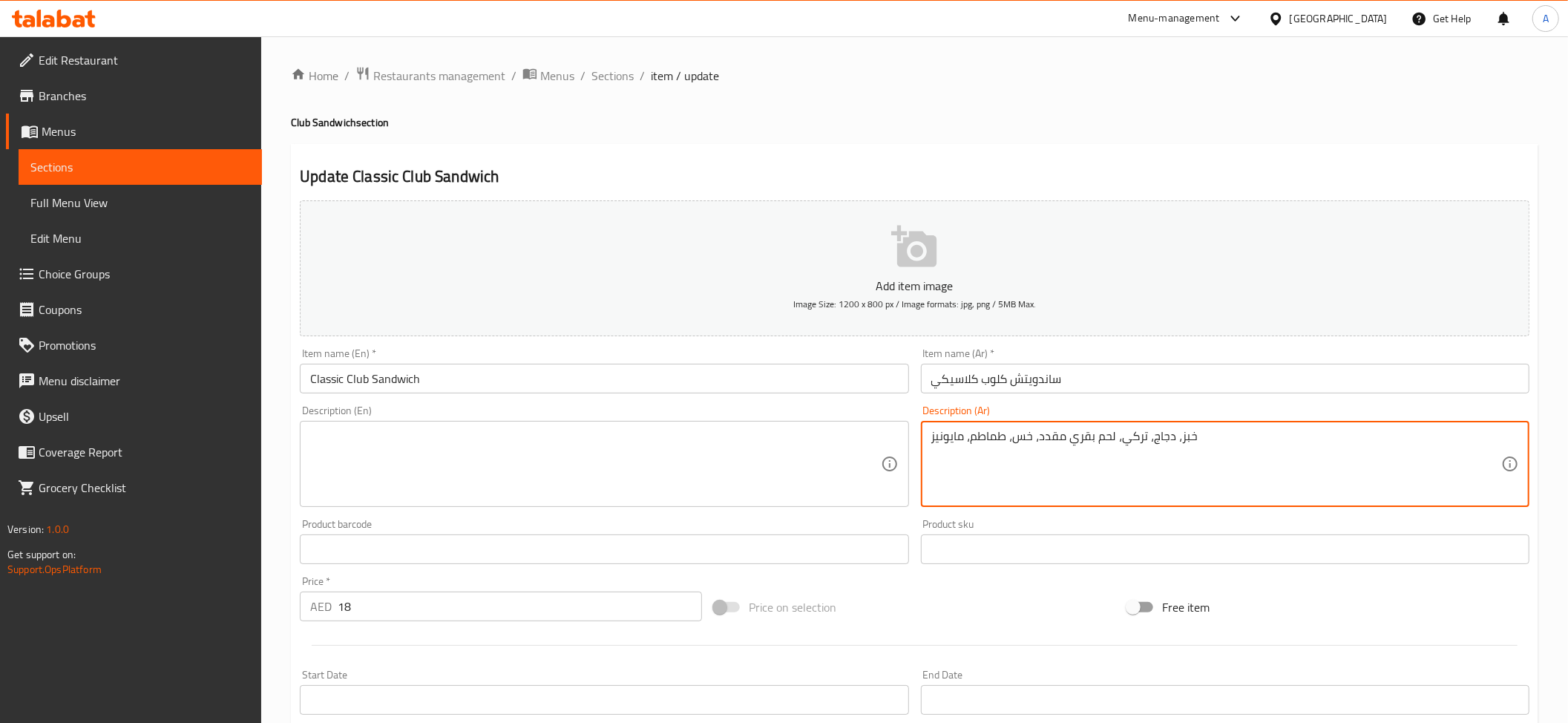
click at [1194, 443] on textarea "خبز، دجاج، تركي، لحم بقري مقدد، خس، طماطم، مايونيز" at bounding box center [1216, 464] width 570 height 71
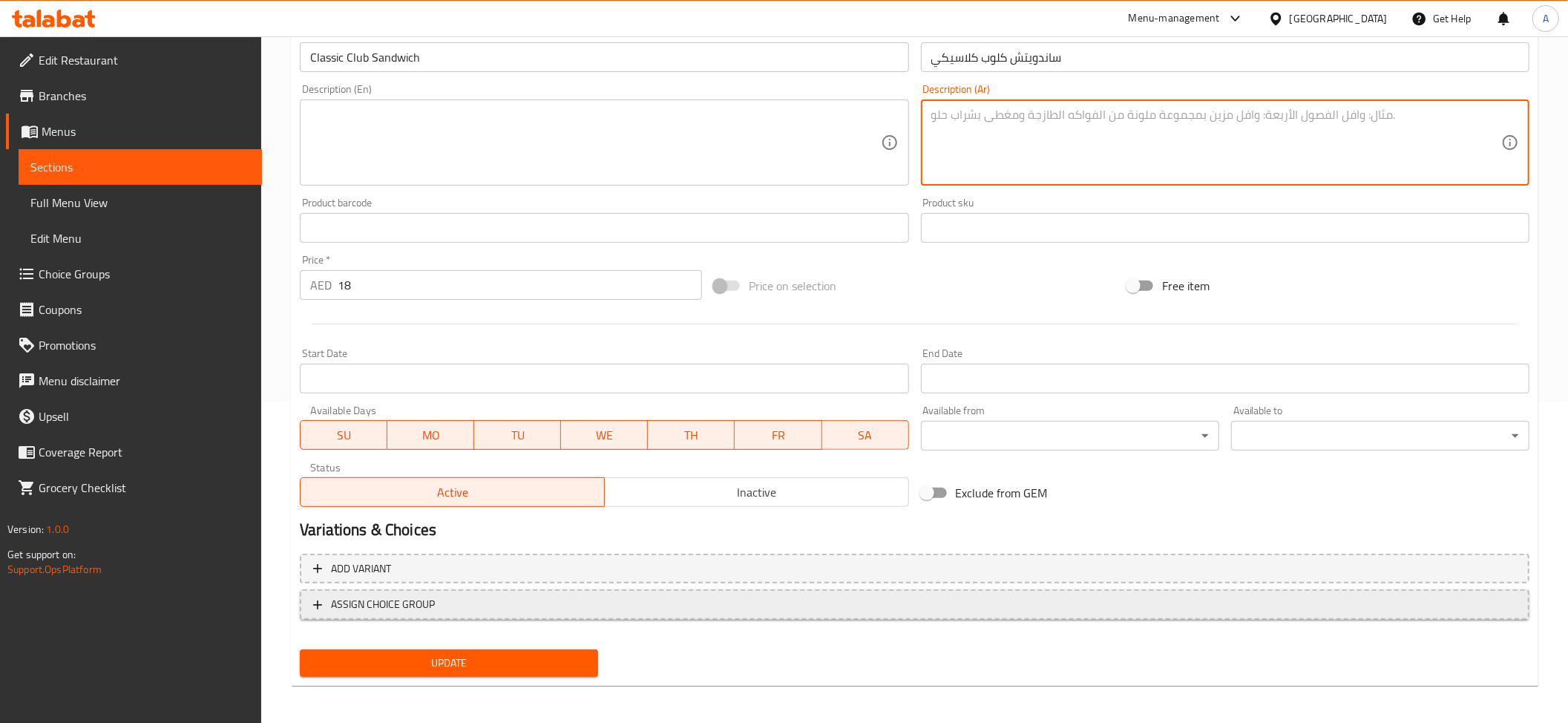
scroll to position [324, 0]
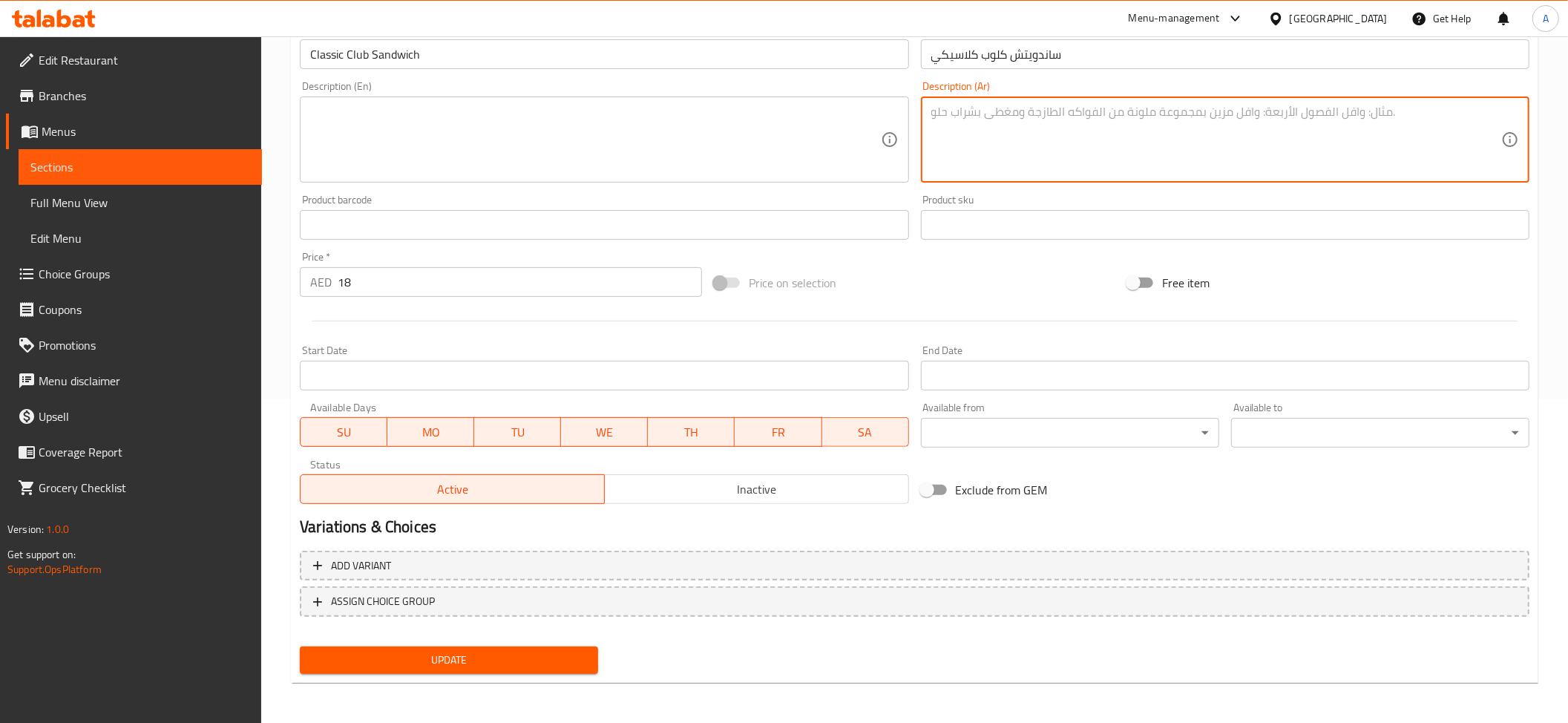
click at [531, 674] on div "Update" at bounding box center [449, 660] width 310 height 40
type textarea "خبز، دجاج، تركي، لحم بقري مقدد، خس، طماطم، مايونيز"
type textarea "bread, chicken, turkey, beef bacon, lettuce, tomato, mayonnaise"
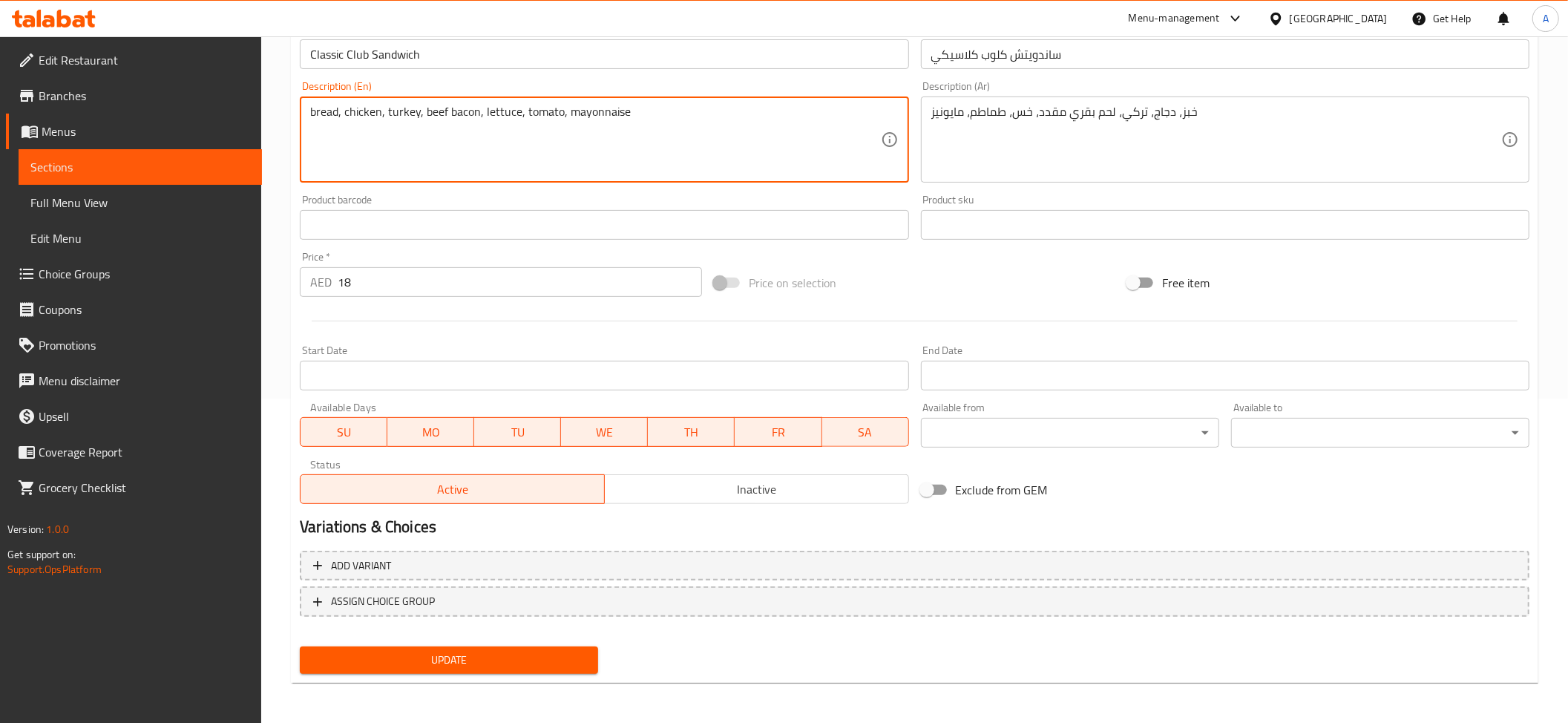
click at [475, 144] on textarea "bread, chicken, turkey, beef bacon, lettuce, tomato, mayonnaise" at bounding box center [595, 140] width 570 height 71
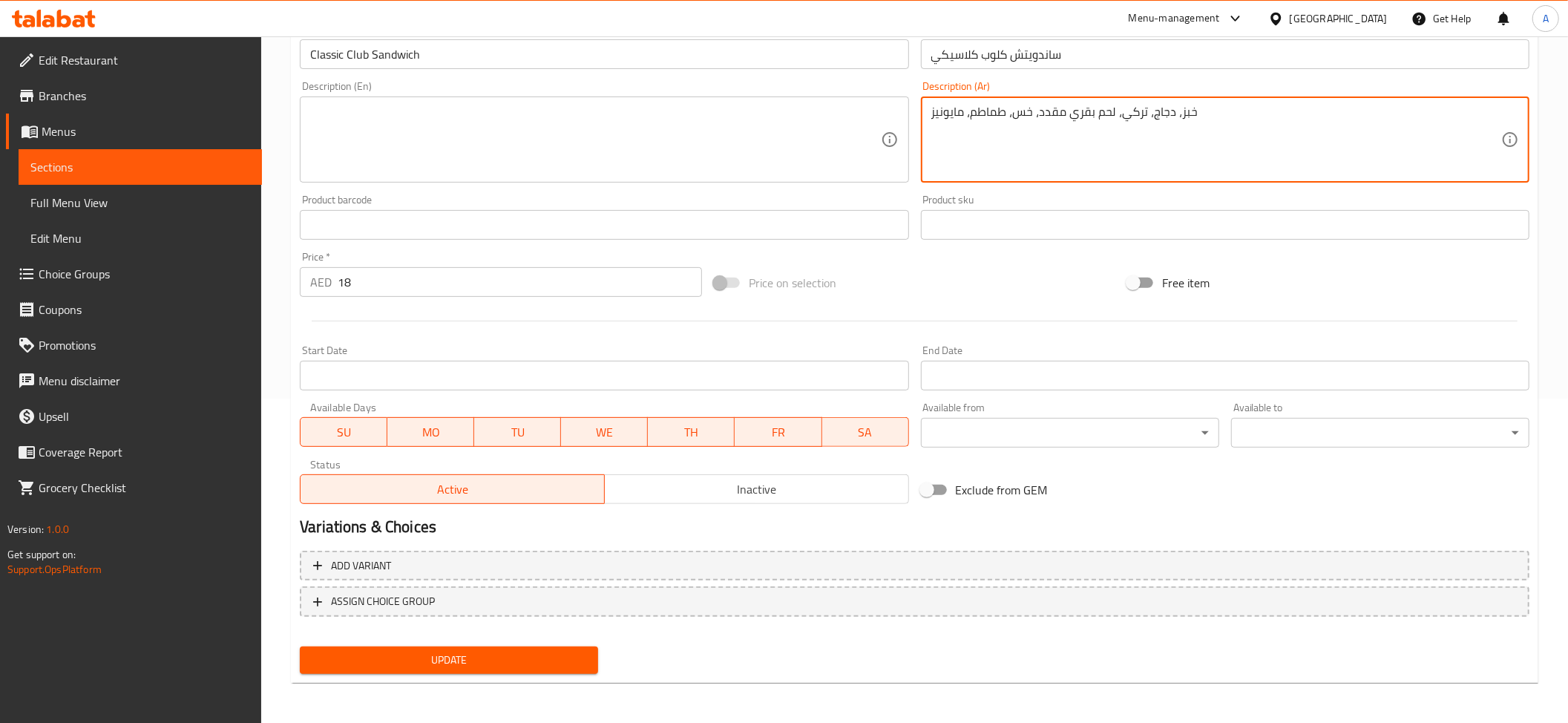
click at [1075, 156] on textarea "خبز، دجاج، تركي، لحم بقري مقدد، خس، طماطم، مايونيز" at bounding box center [1216, 140] width 570 height 71
click at [531, 665] on span "Update" at bounding box center [449, 660] width 275 height 19
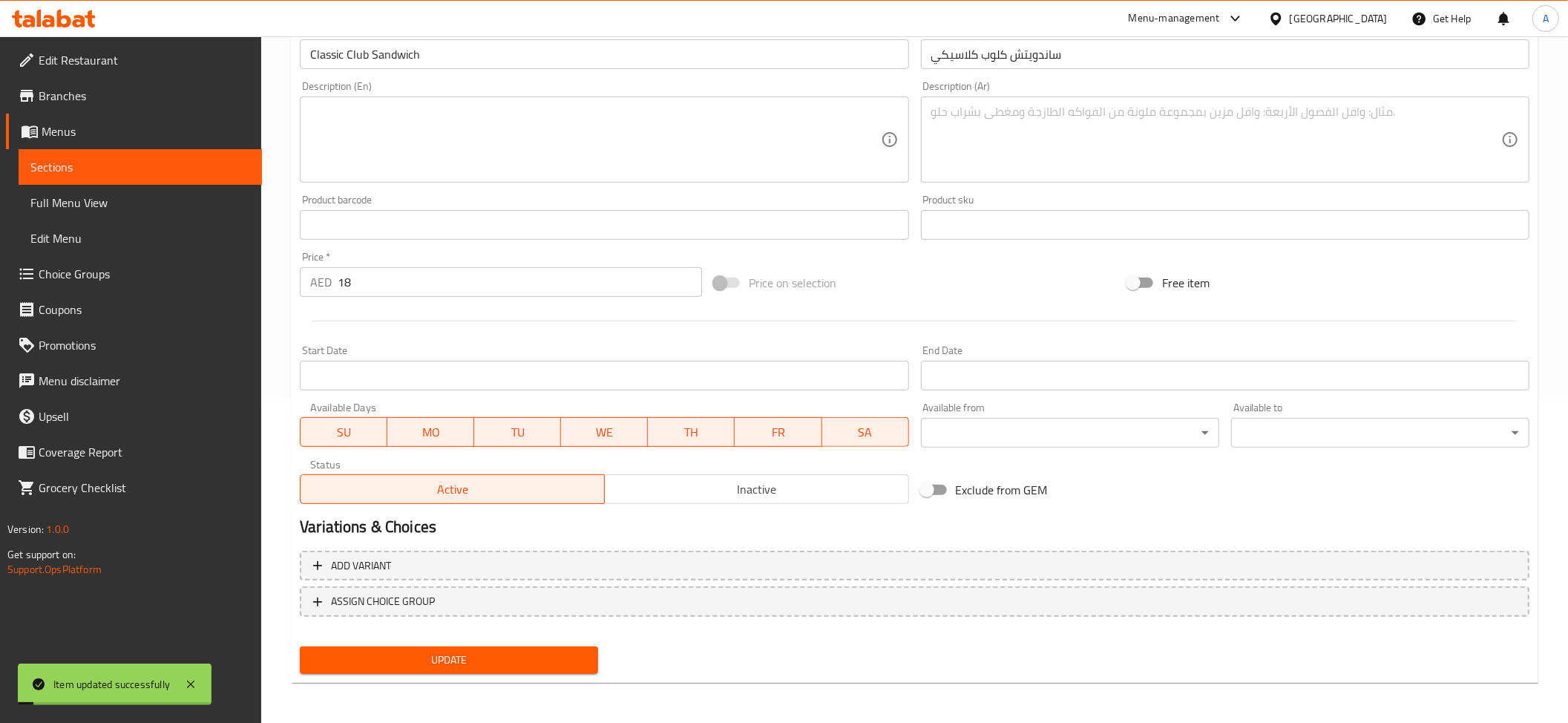
scroll to position [221, 0]
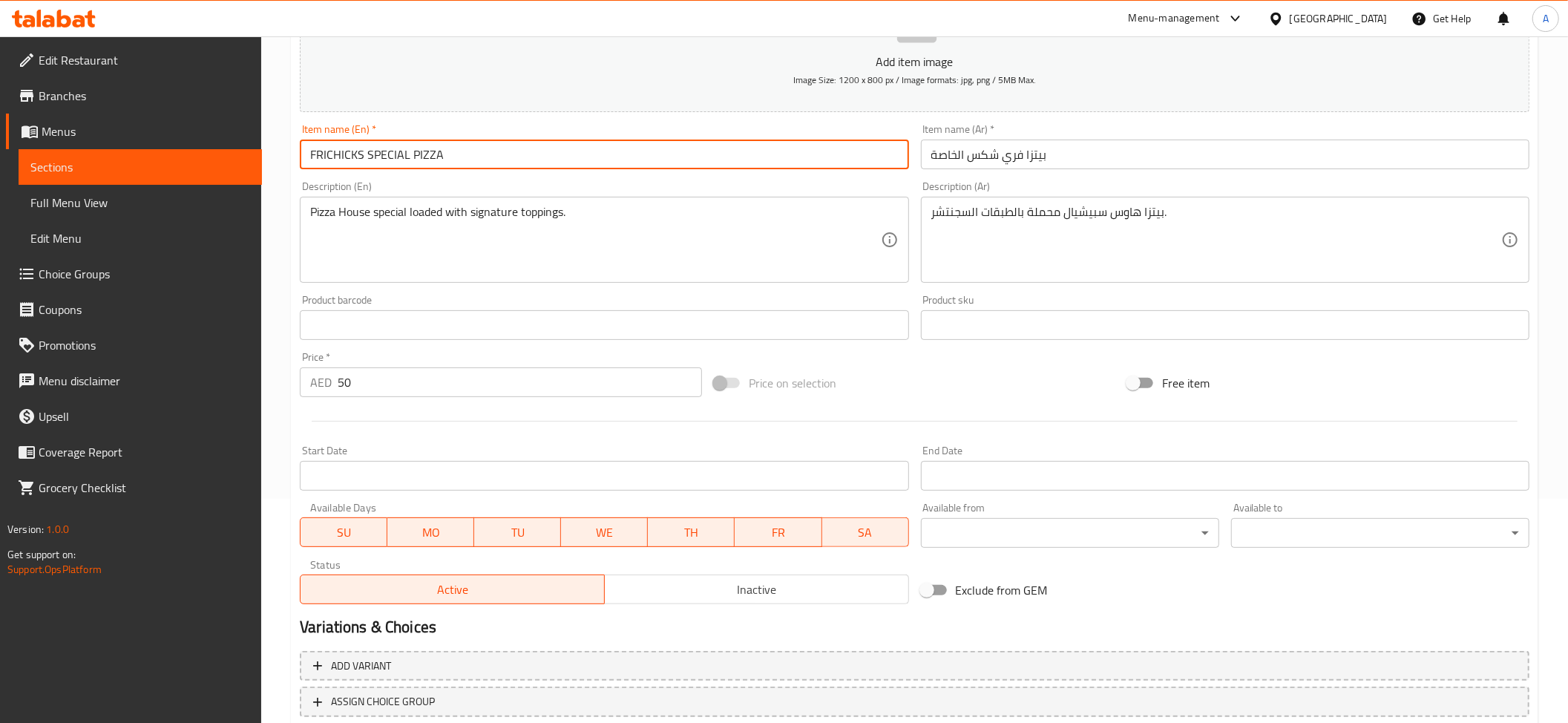
scroll to position [324, 0]
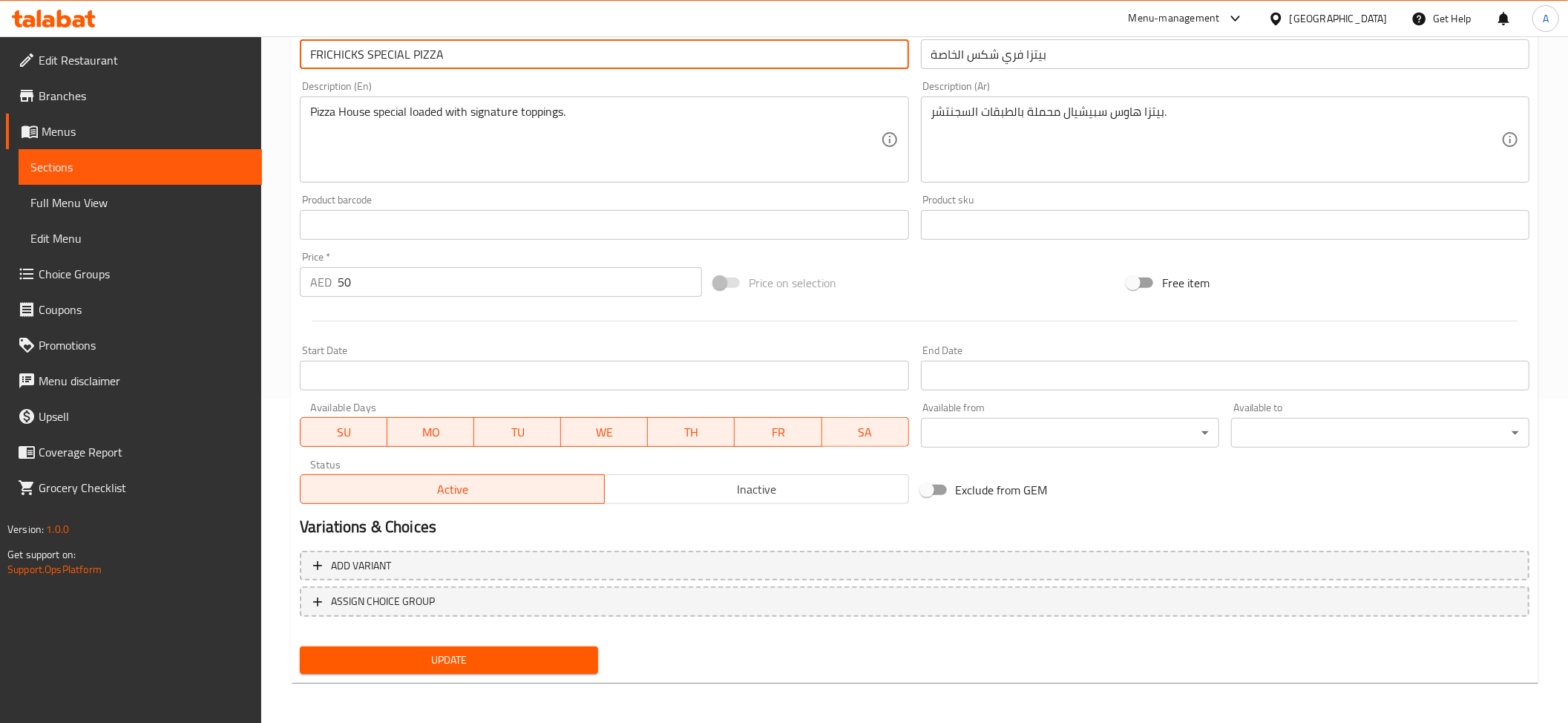
click at [557, 666] on span "Update" at bounding box center [449, 660] width 275 height 19
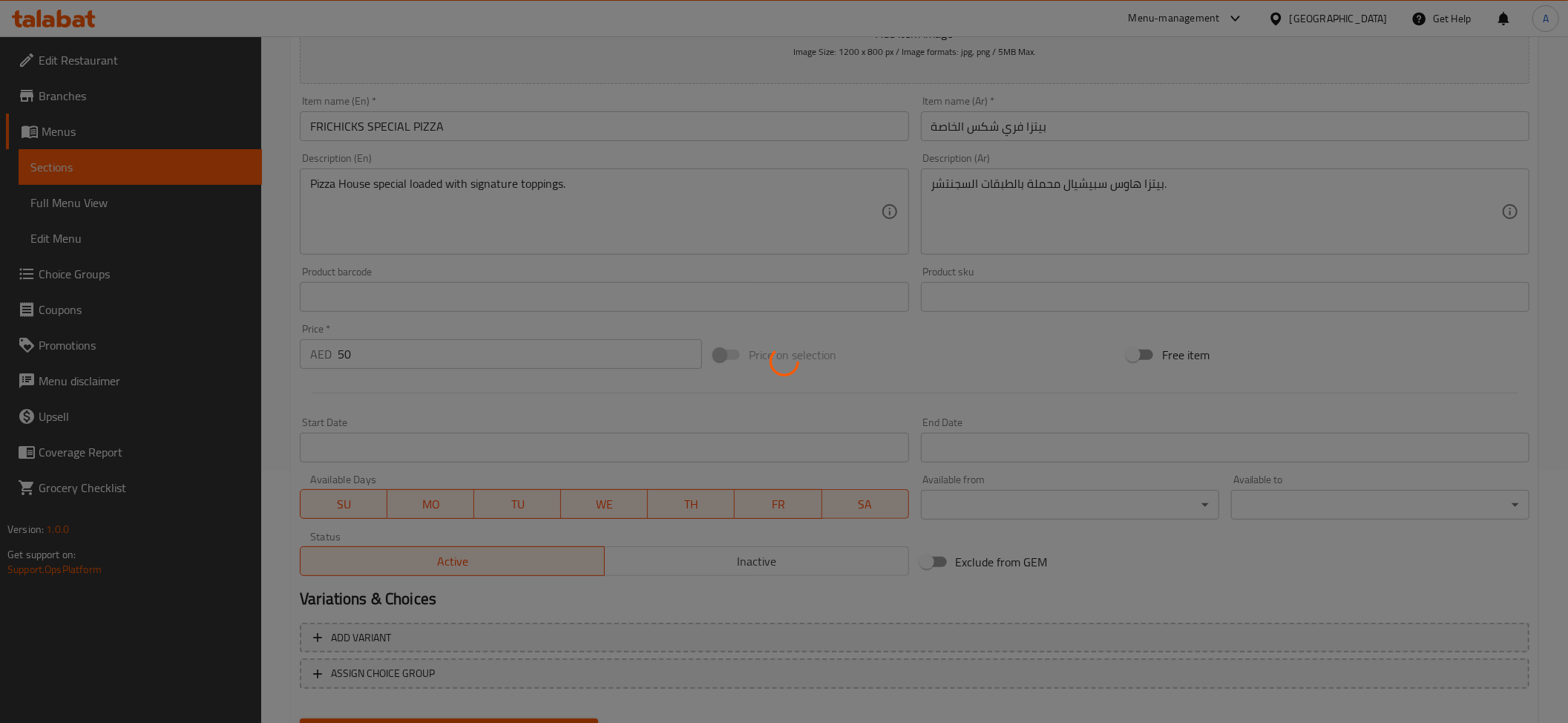
scroll to position [250, 0]
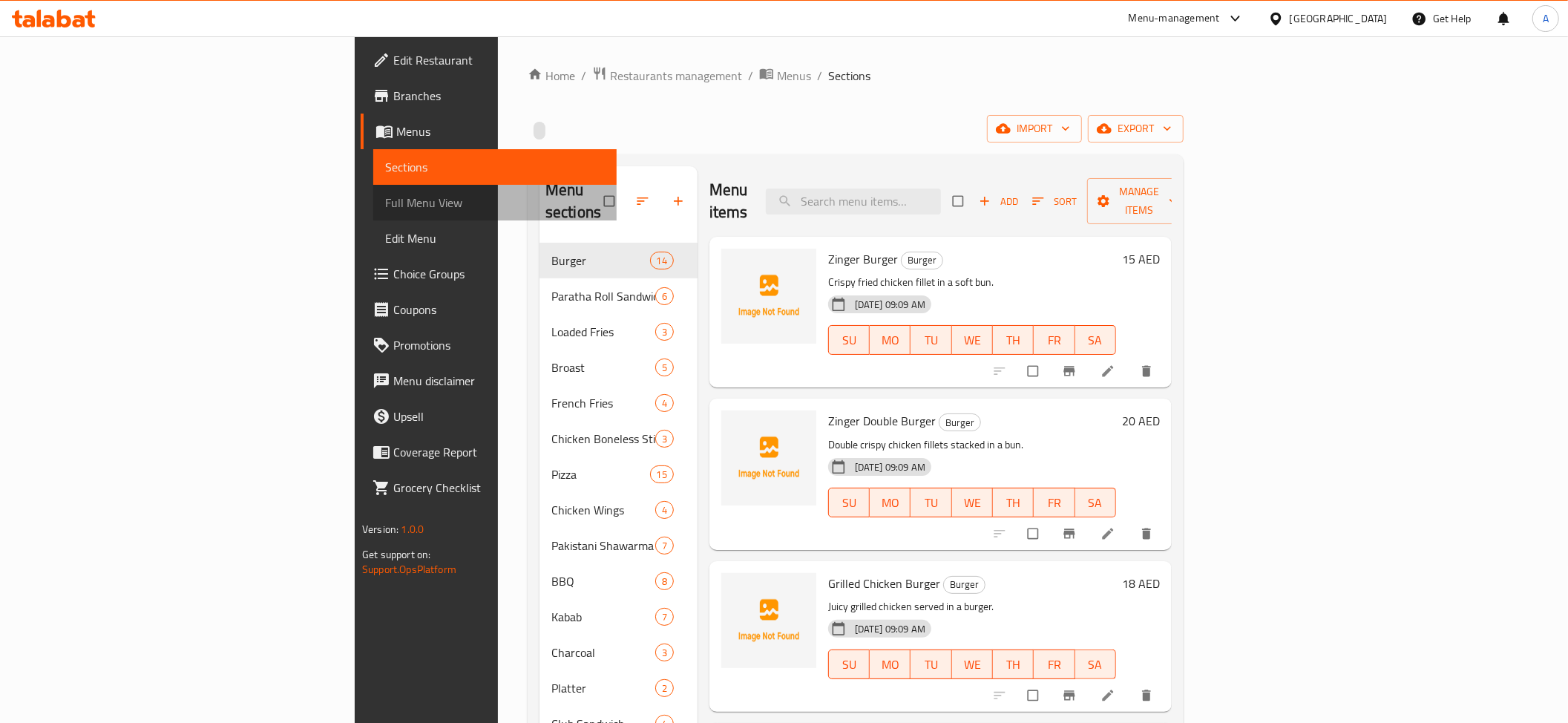
click at [385, 202] on span "Full Menu View" at bounding box center [495, 202] width 219 height 18
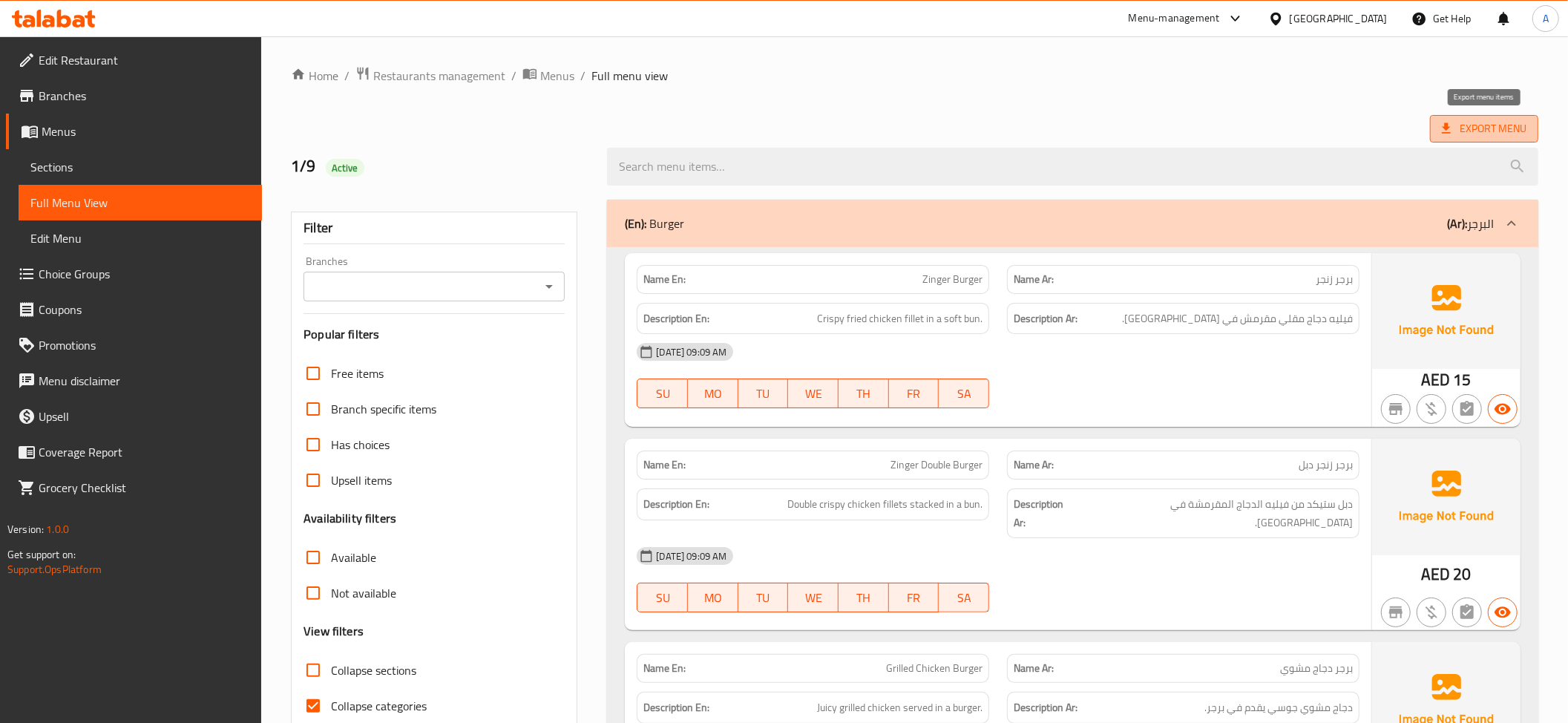
click at [1437, 126] on span "Export Menu" at bounding box center [1484, 128] width 109 height 27
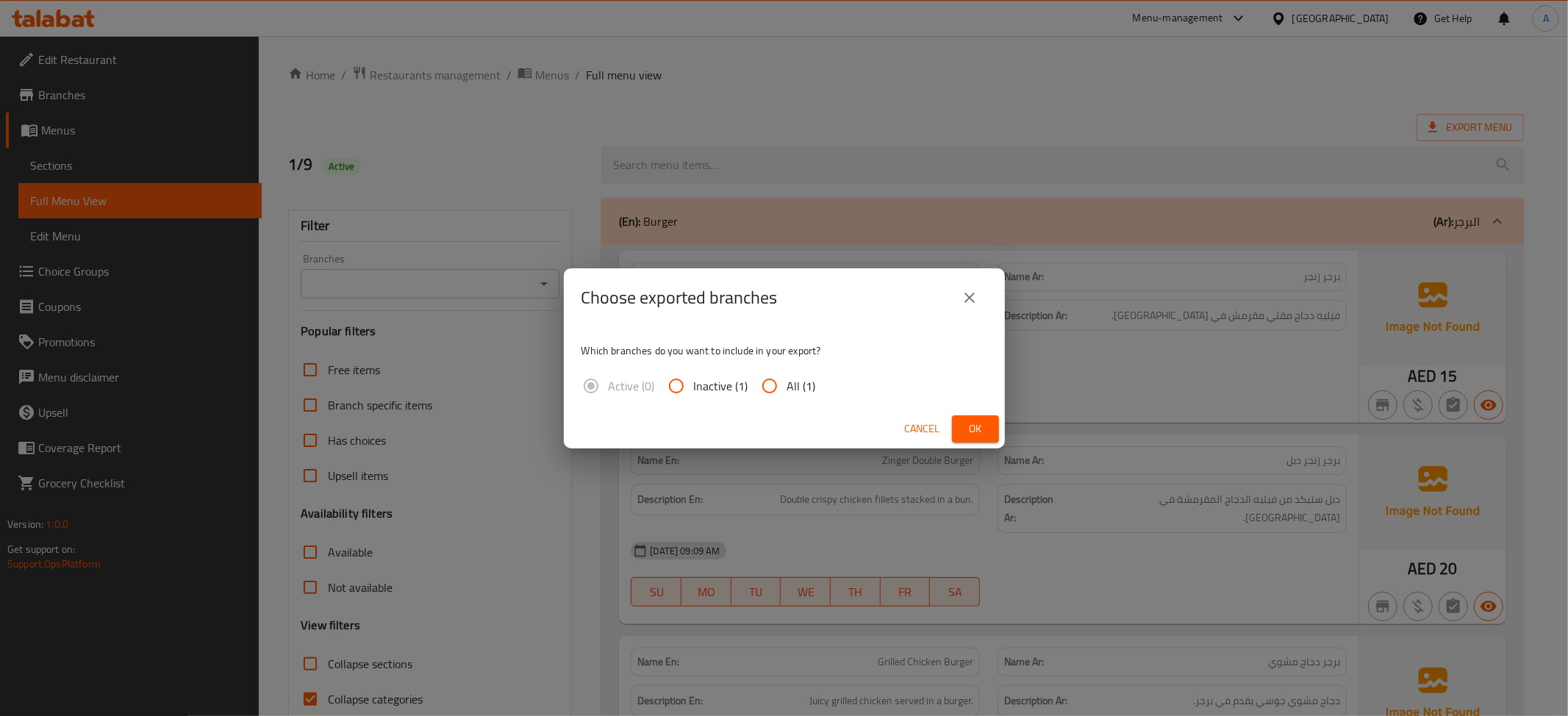
click at [800, 386] on span "All (1)" at bounding box center [801, 386] width 28 height 18
click at [787, 386] on input "All (1)" at bounding box center [770, 386] width 35 height 35
radio input "true"
click at [968, 425] on span "Ok" at bounding box center [976, 429] width 24 height 18
